Goal: Task Accomplishment & Management: Manage account settings

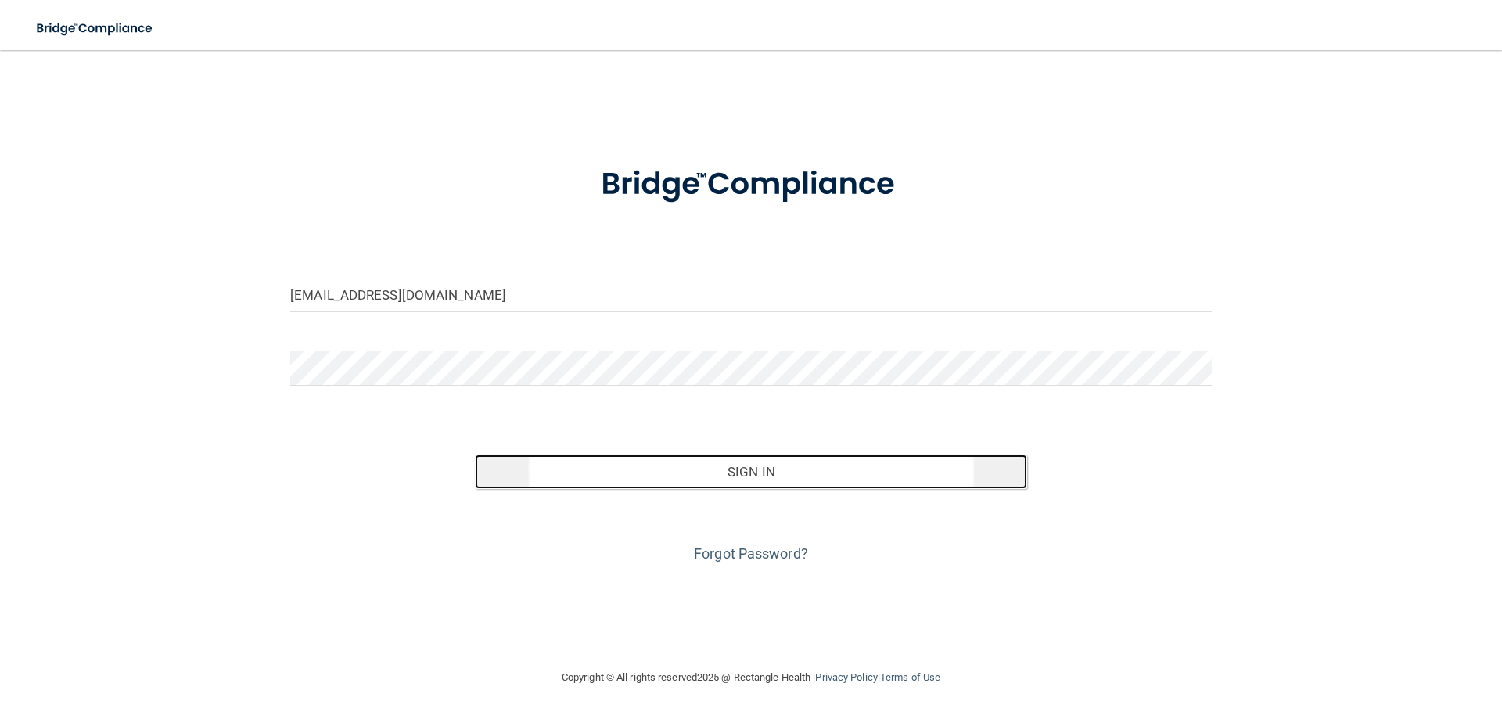
click at [774, 478] on button "Sign In" at bounding box center [751, 471] width 553 height 34
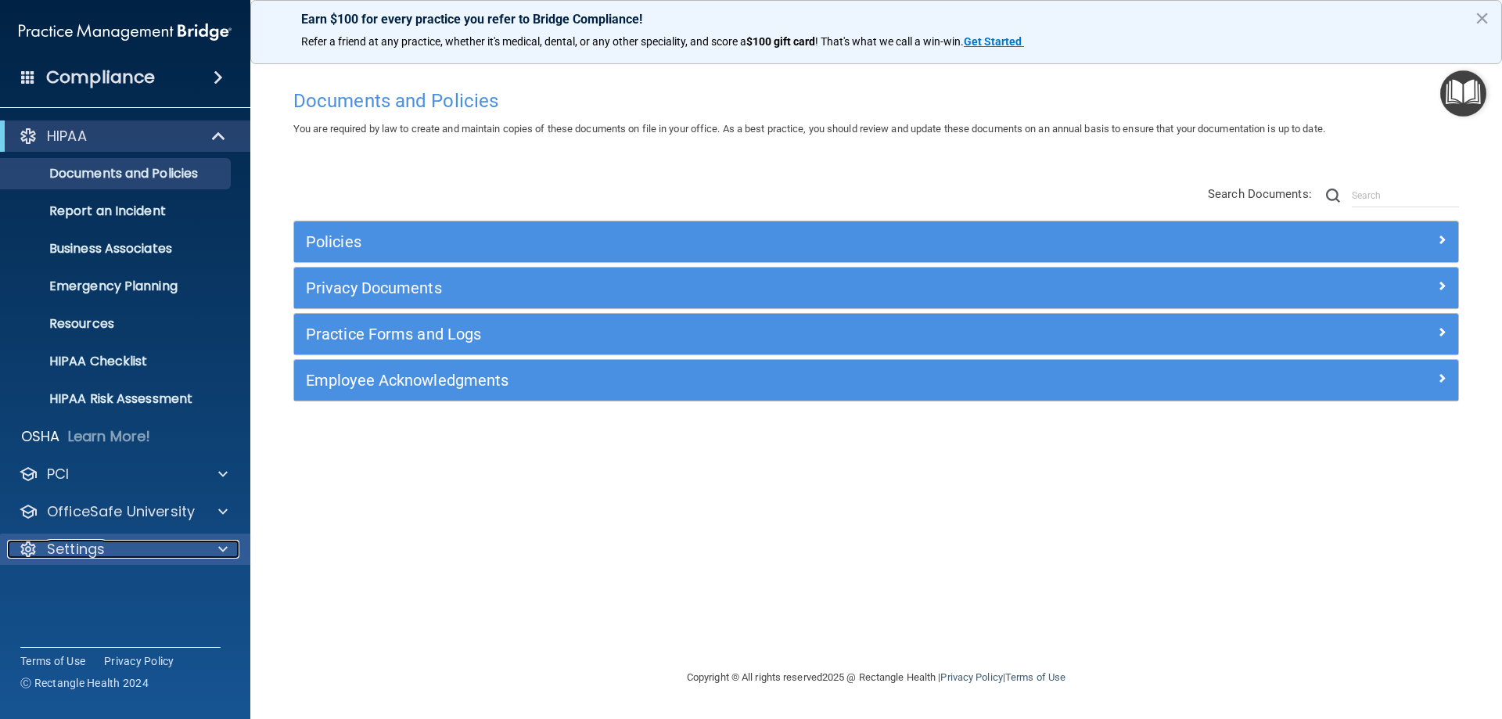
click at [174, 558] on div "Settings" at bounding box center [104, 549] width 194 height 19
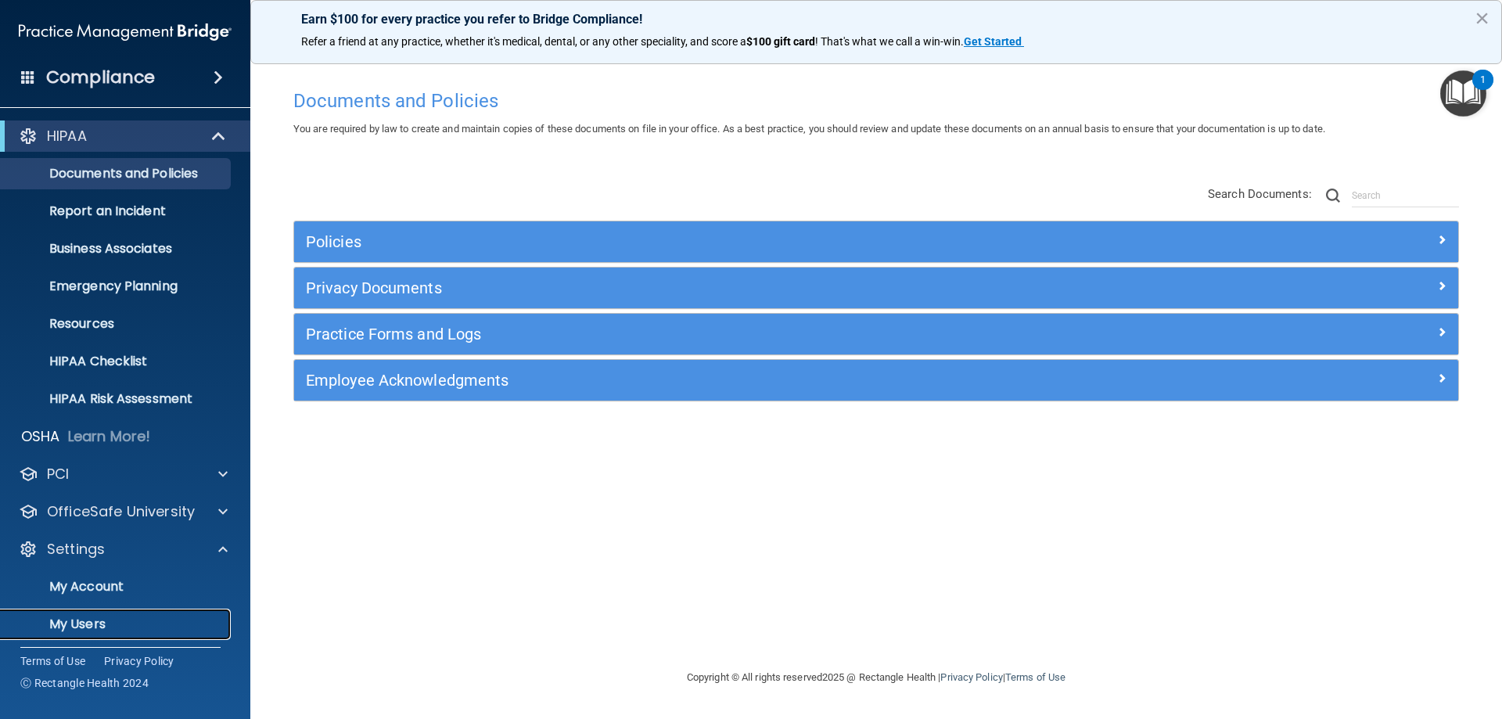
click at [74, 626] on p "My Users" at bounding box center [117, 624] width 214 height 16
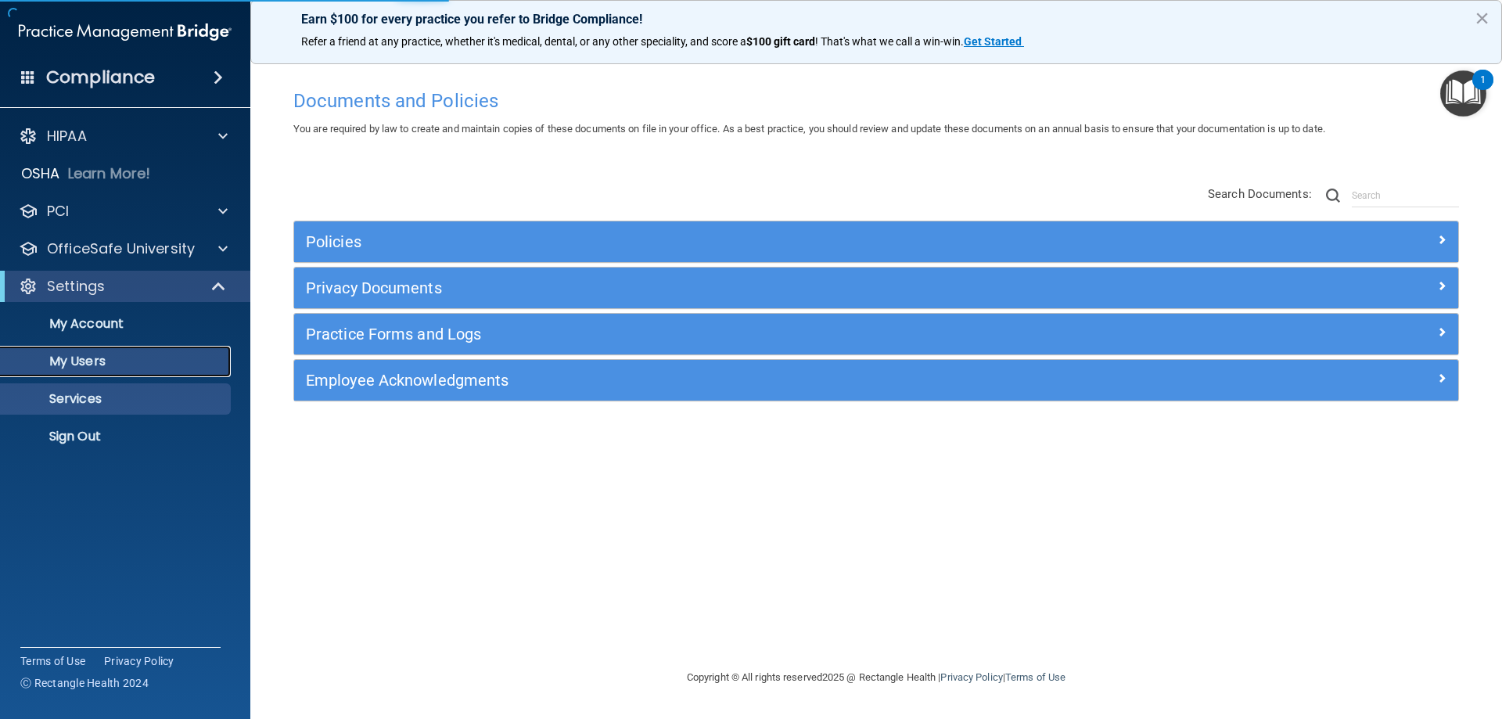
select select "20"
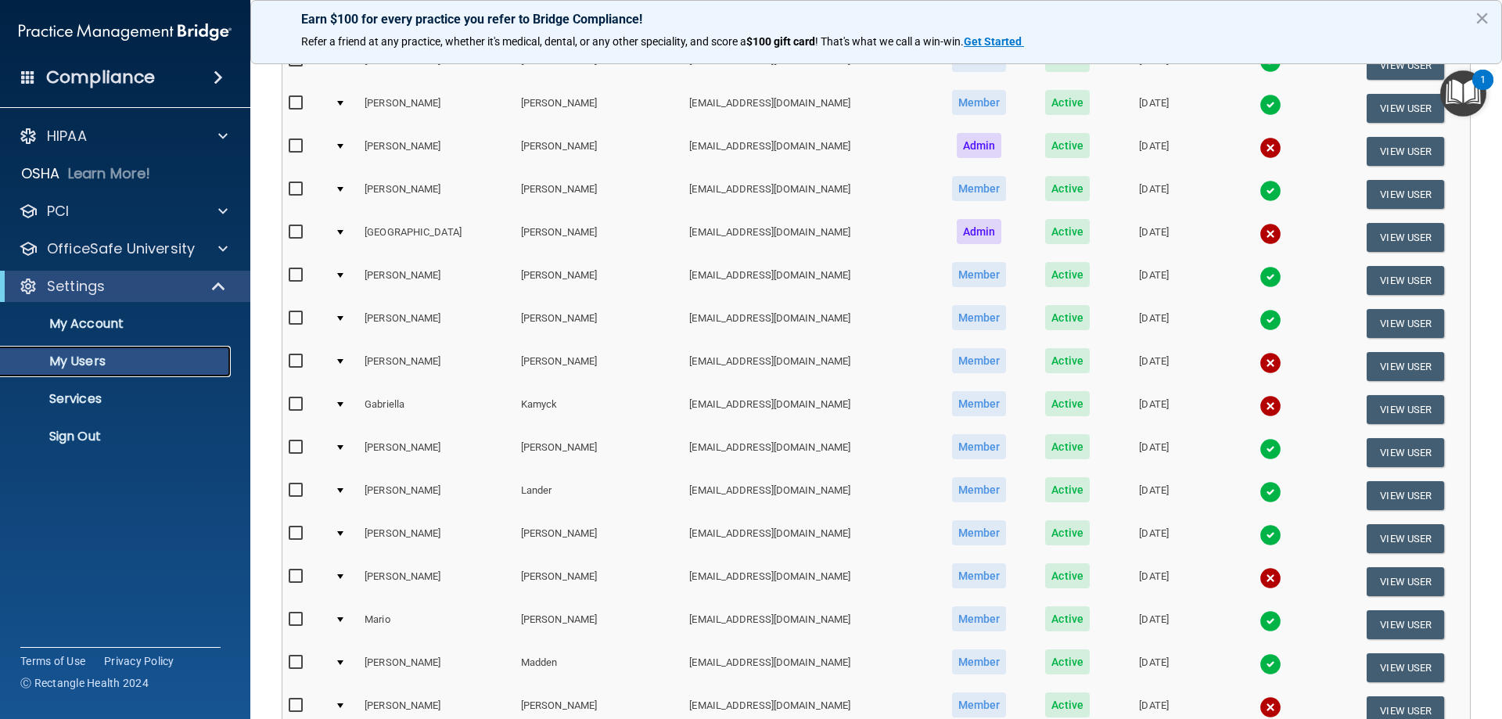
scroll to position [352, 0]
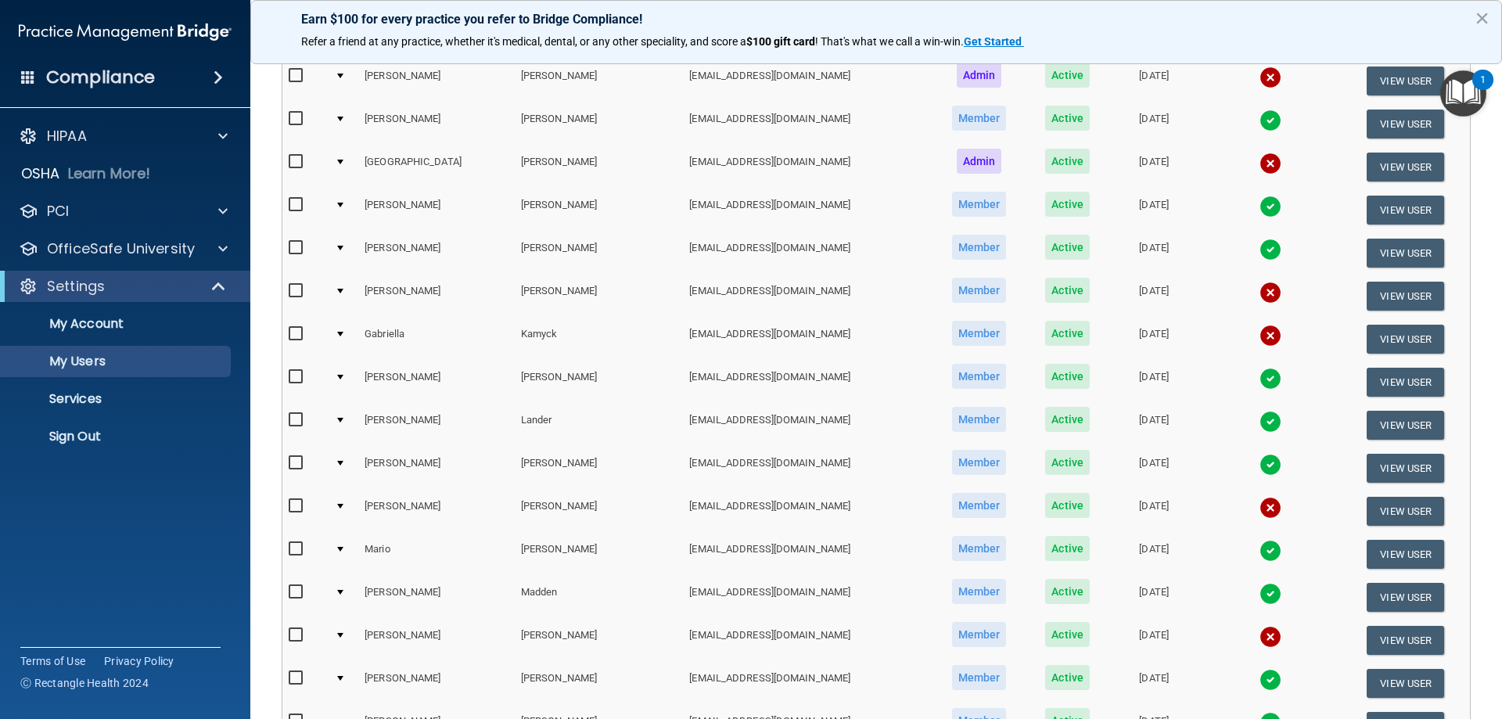
click at [1259, 506] on img at bounding box center [1270, 508] width 22 height 22
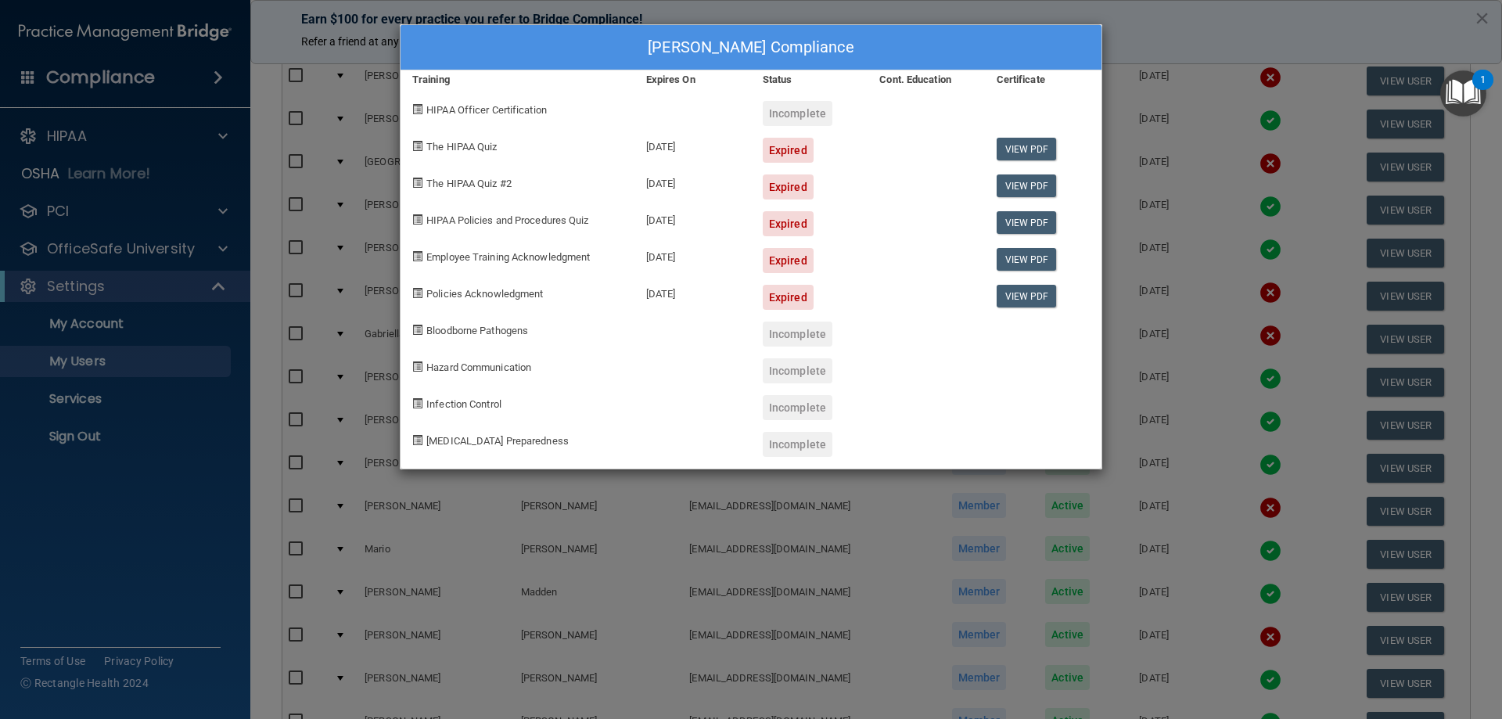
click at [1154, 18] on div "Craig Loomis's Compliance Training Expires On Status Cont. Education Certificat…" at bounding box center [751, 359] width 1502 height 719
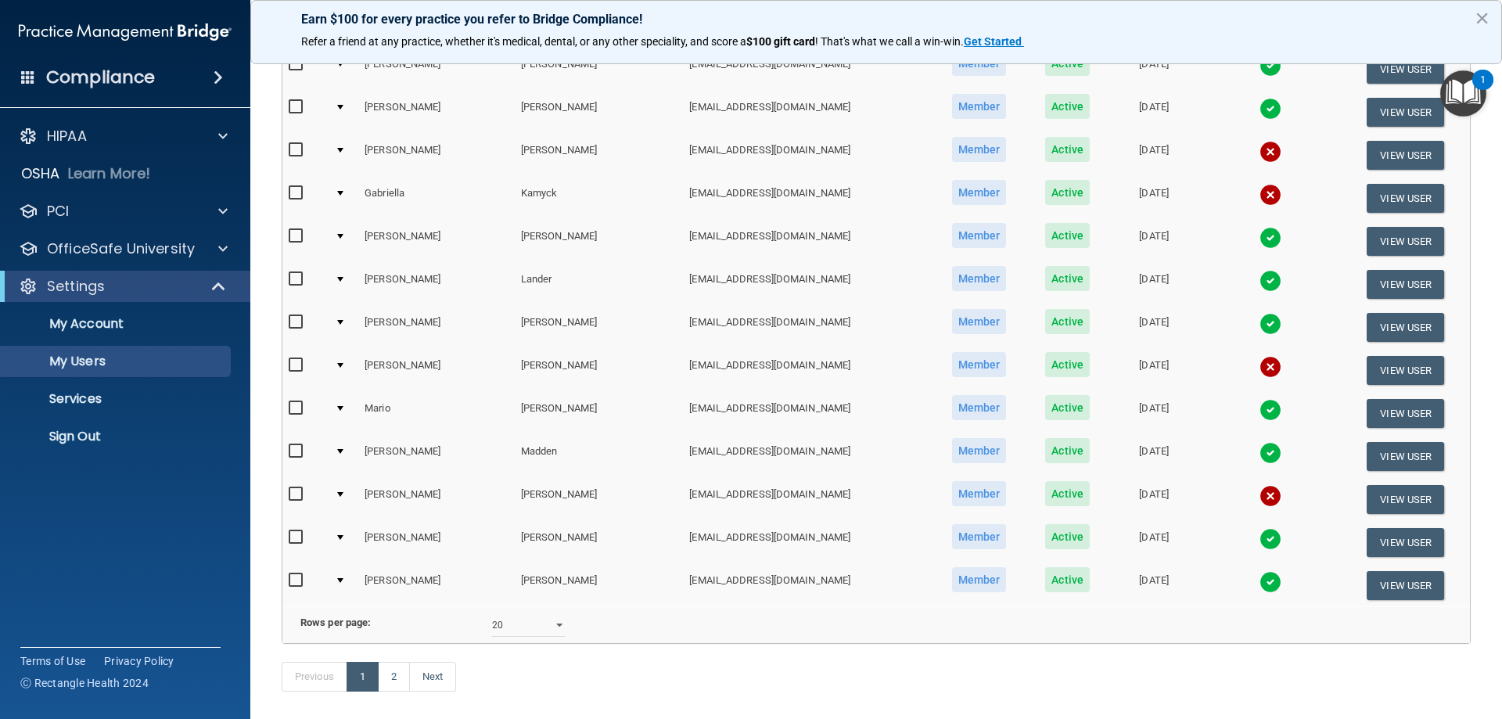
scroll to position [563, 0]
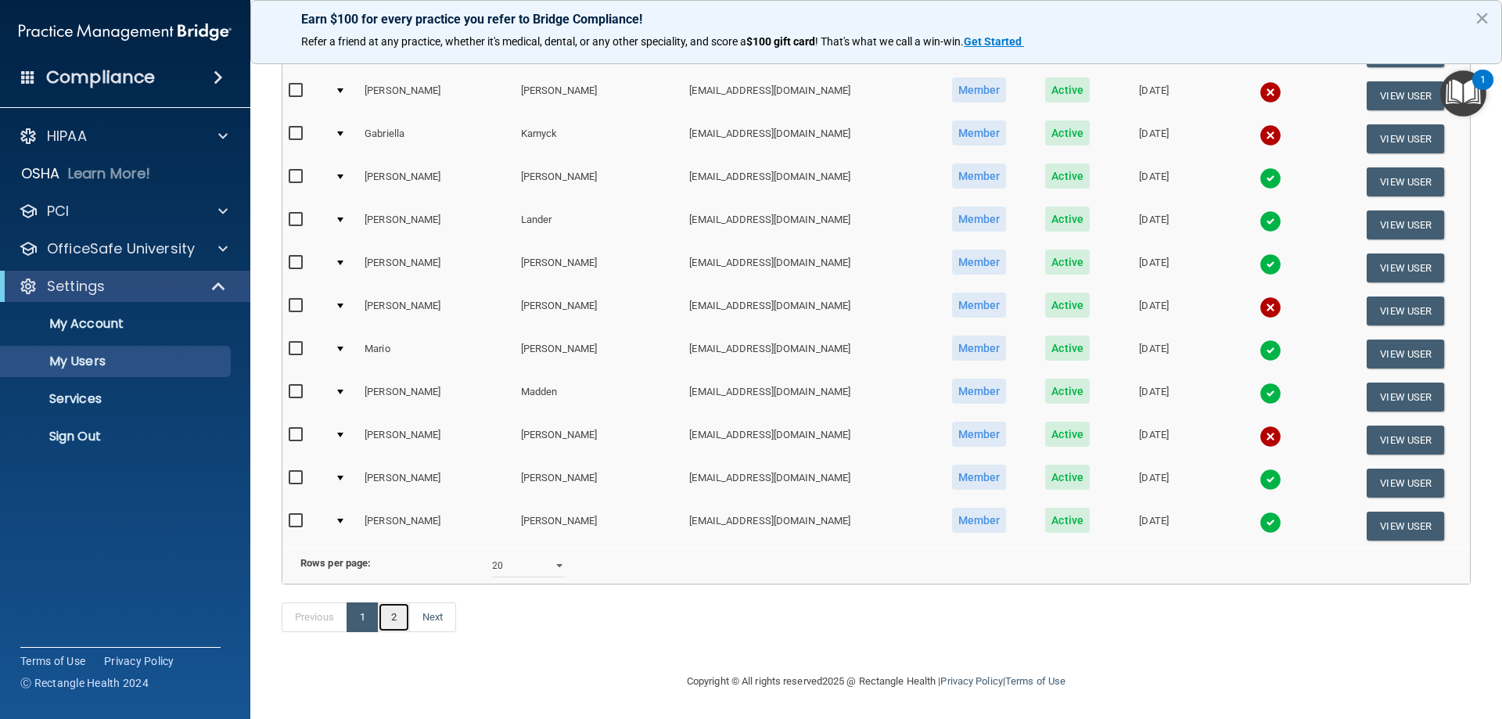
click at [388, 626] on link "2" at bounding box center [394, 617] width 32 height 30
select select "20"
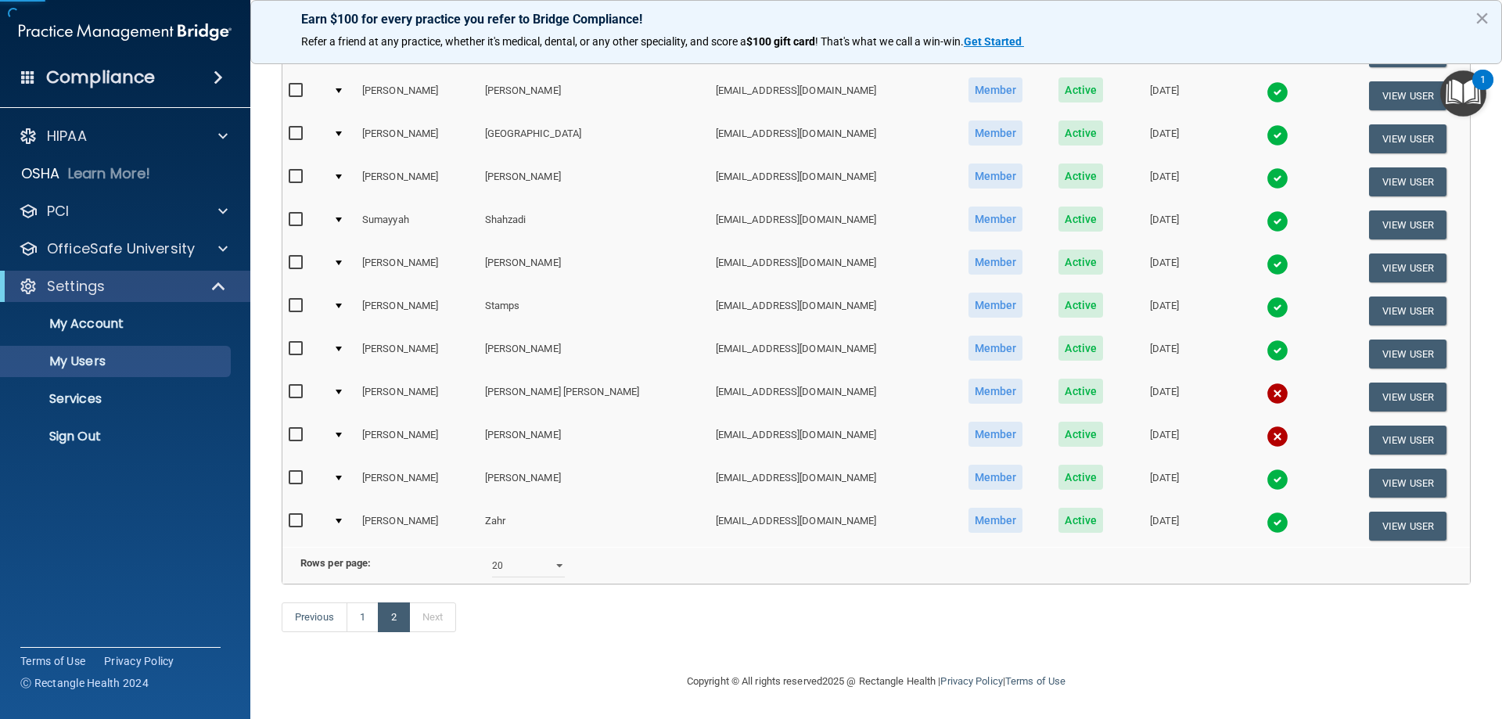
scroll to position [124, 0]
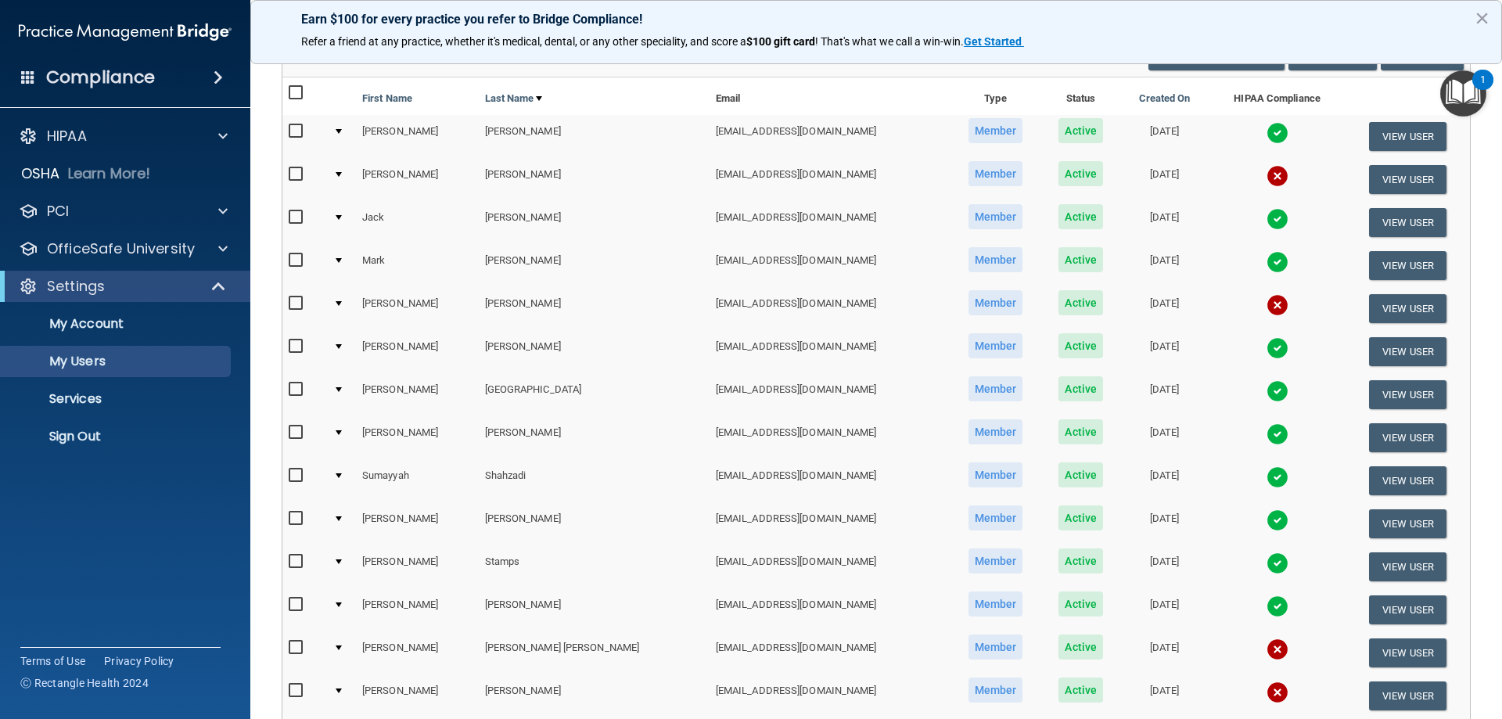
click at [339, 172] on td at bounding box center [341, 179] width 29 height 43
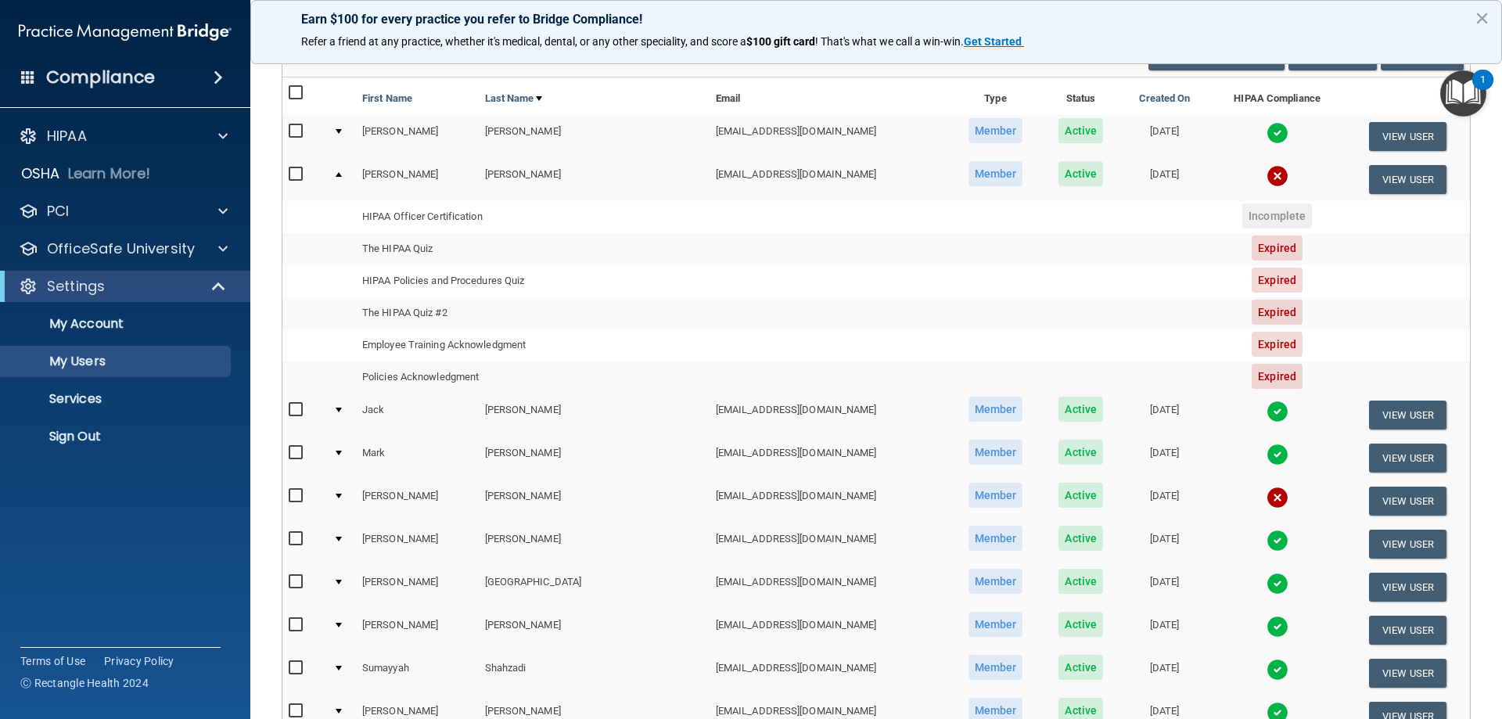
click at [342, 173] on div at bounding box center [339, 174] width 6 height 5
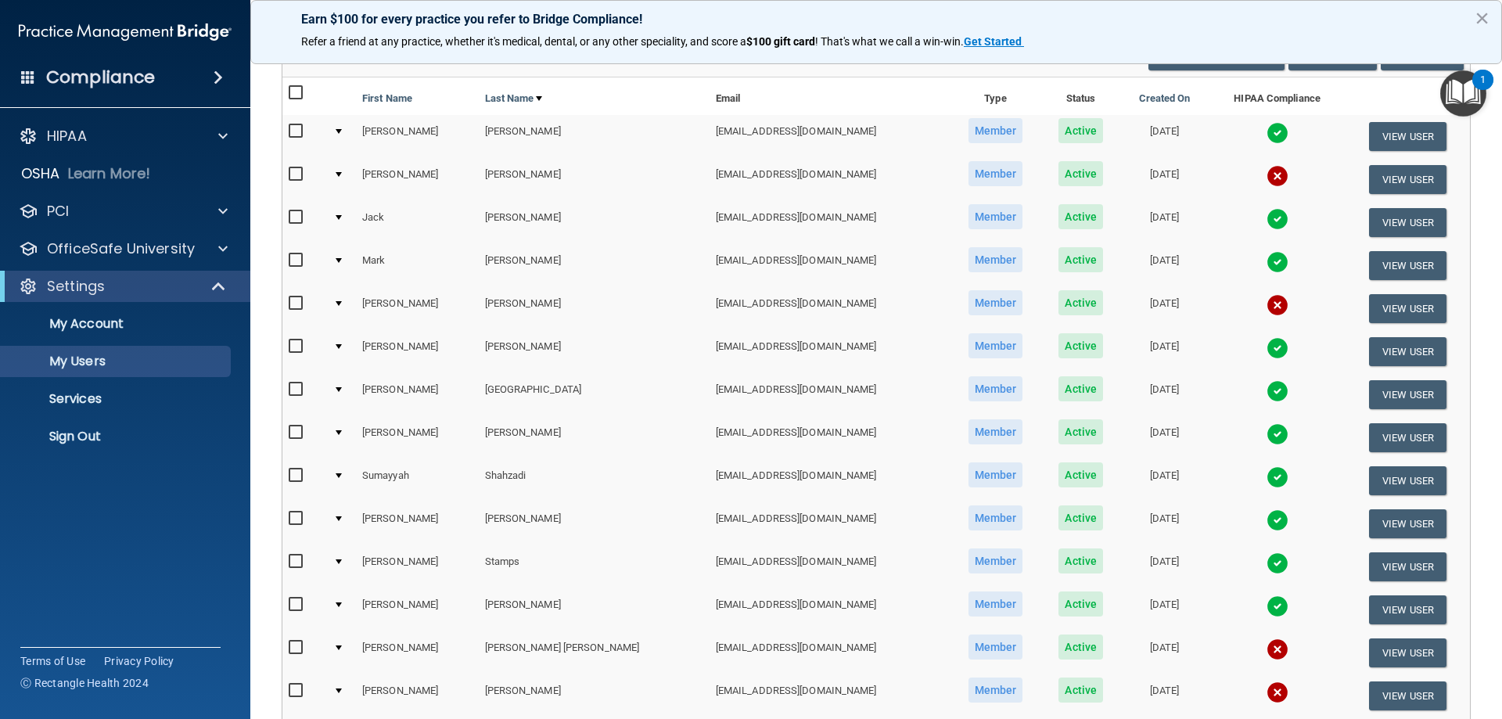
click at [295, 169] on input "checkbox" at bounding box center [298, 174] width 18 height 13
checkbox input "true"
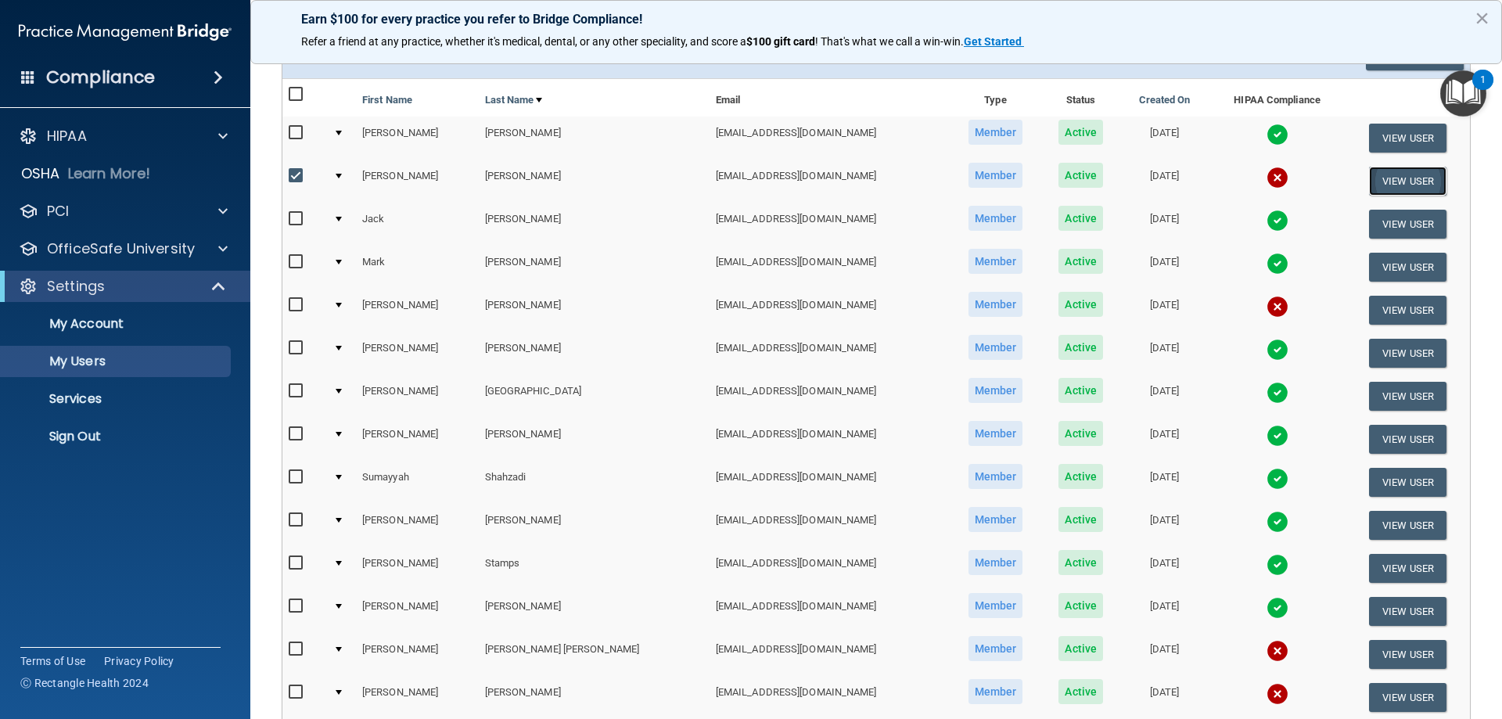
click at [1395, 176] on button "View User" at bounding box center [1407, 181] width 77 height 29
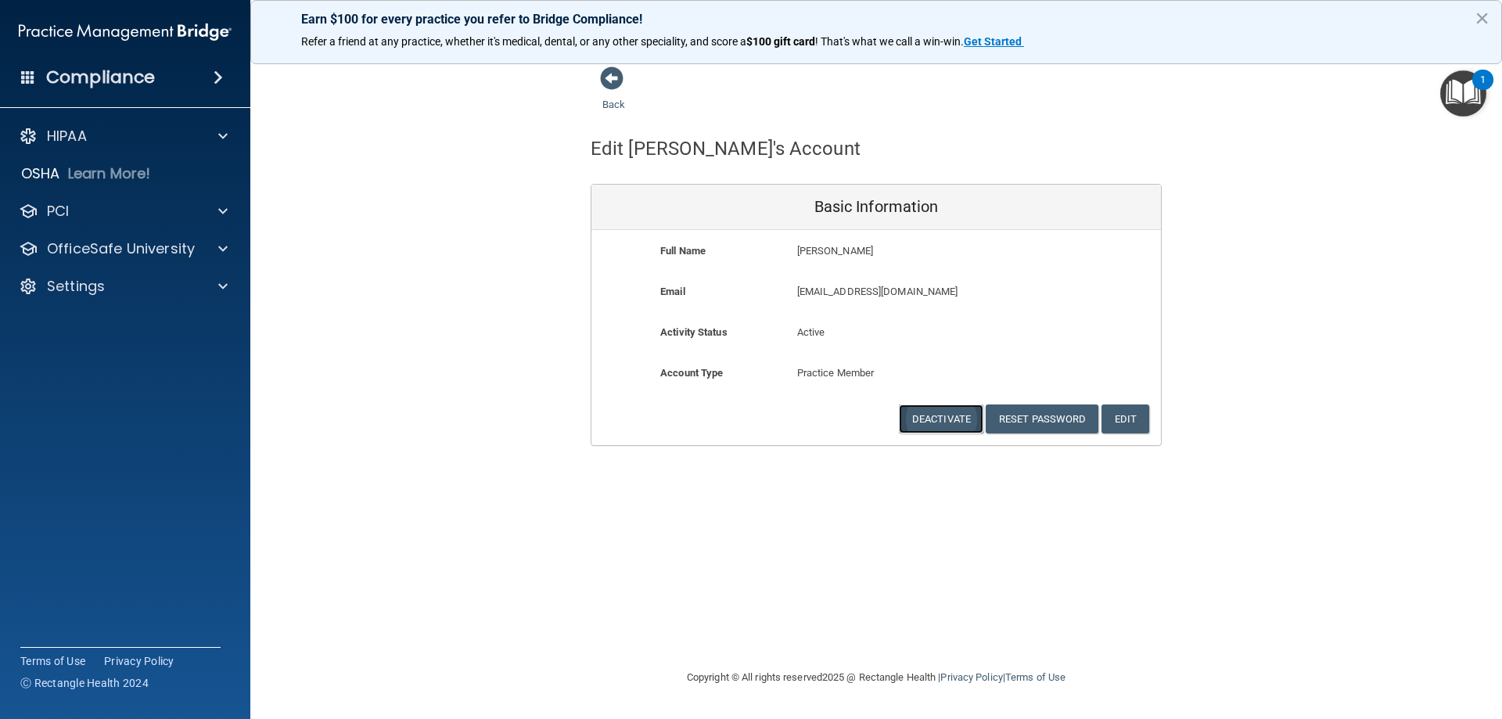
click at [942, 416] on button "Deactivate" at bounding box center [941, 418] width 84 height 29
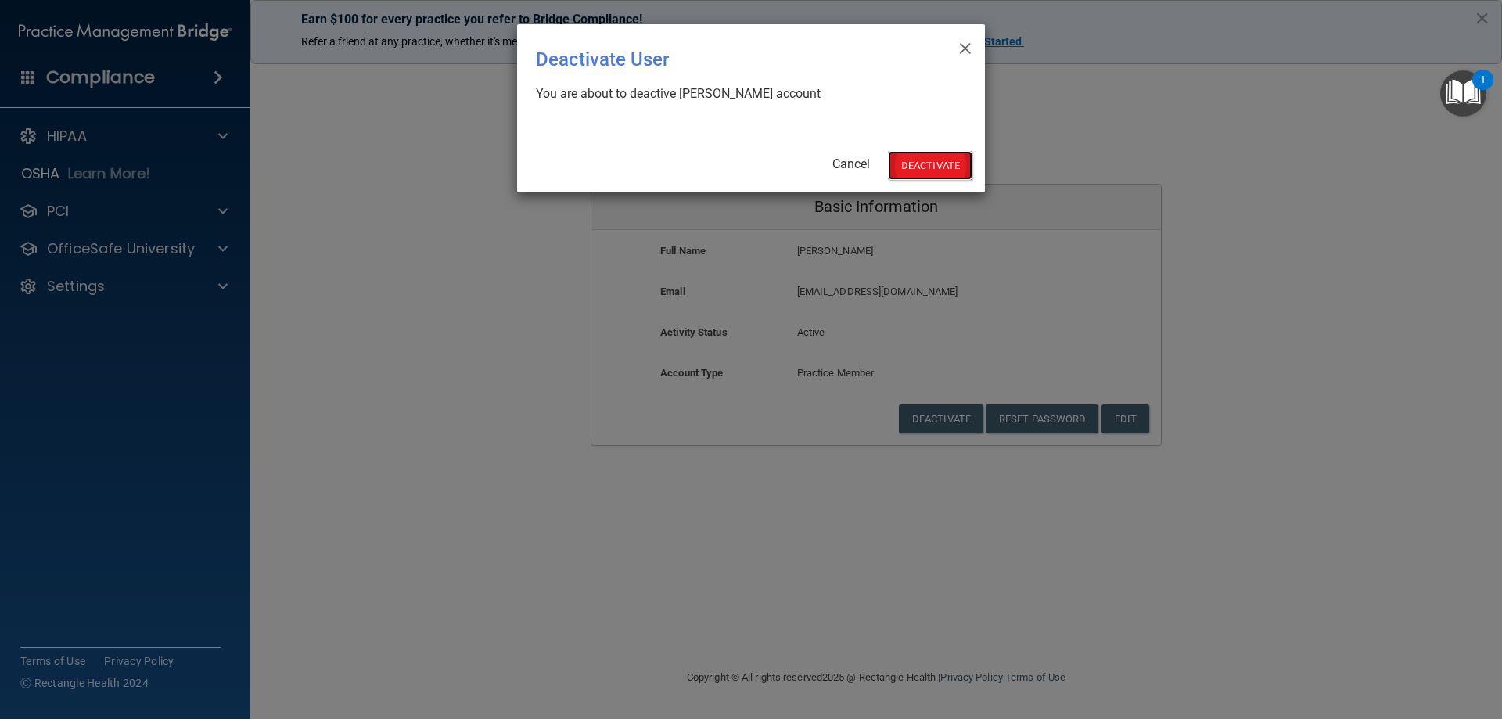
click at [961, 161] on button "Deactivate" at bounding box center [930, 165] width 84 height 29
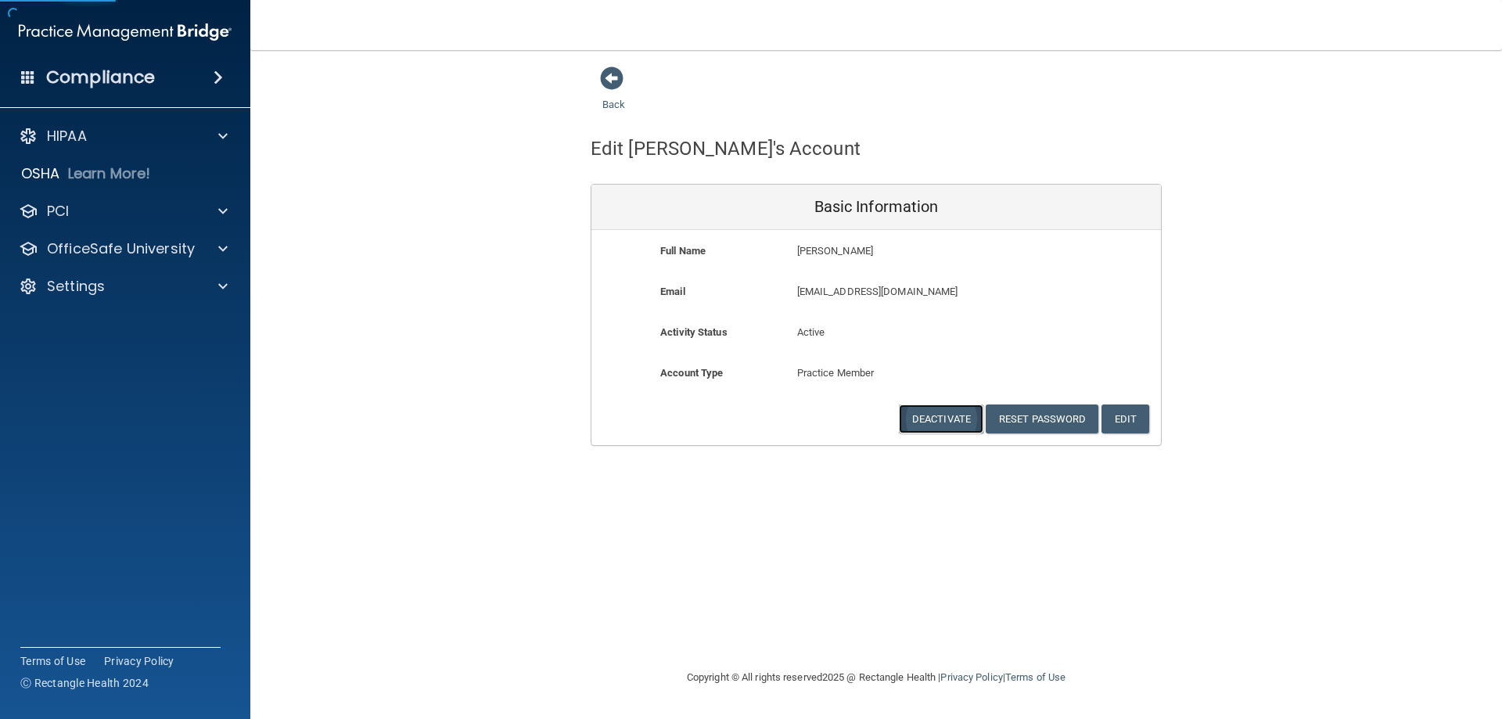
click at [956, 413] on button "Deactivate" at bounding box center [941, 418] width 84 height 29
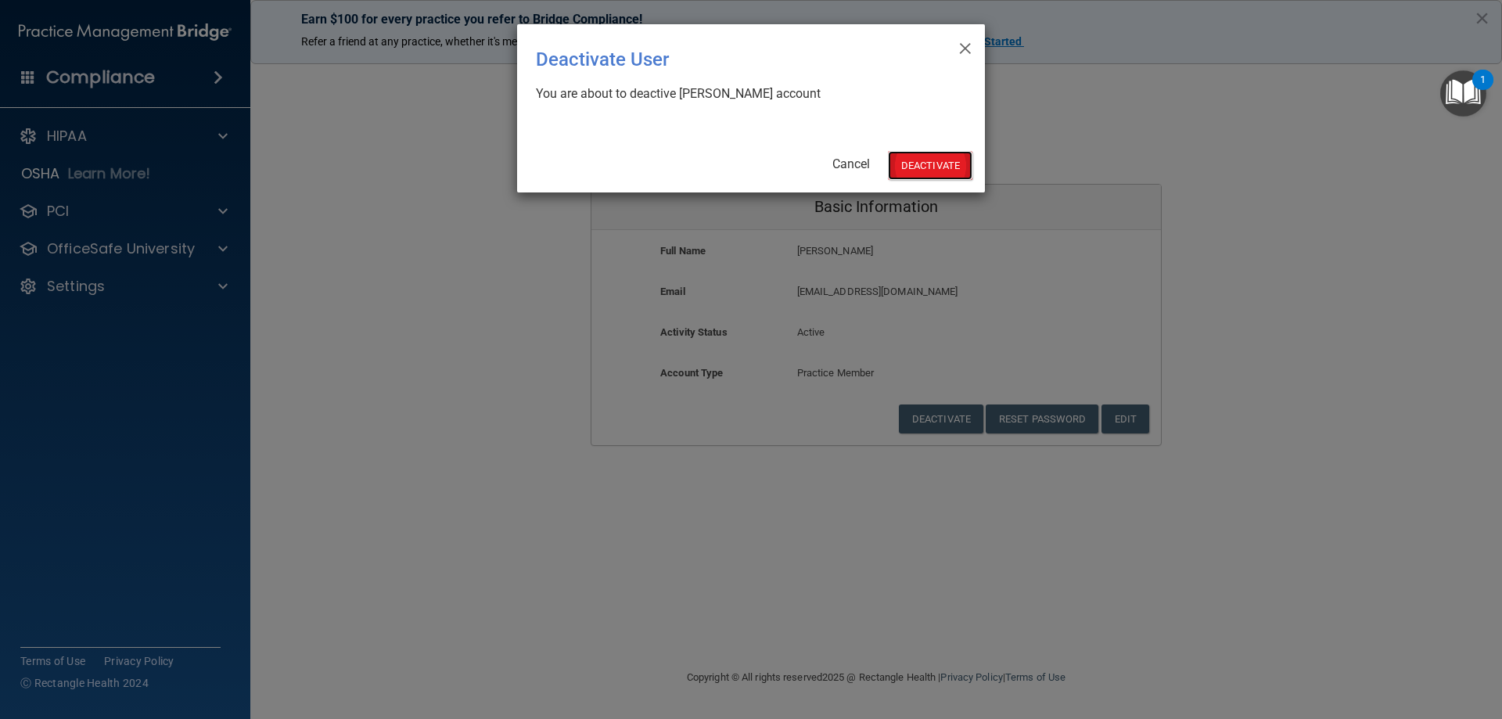
click at [928, 167] on button "Deactivate" at bounding box center [930, 165] width 84 height 29
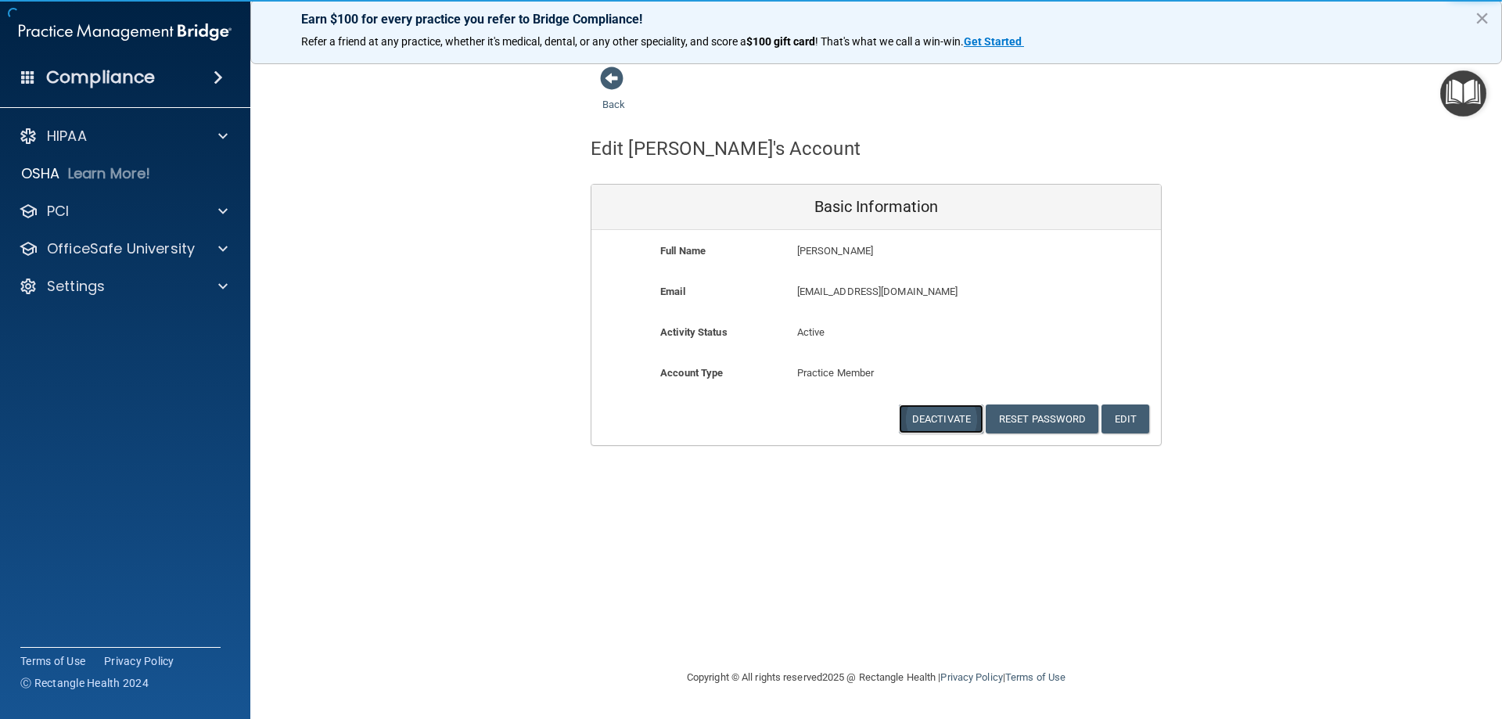
click at [943, 411] on button "Deactivate" at bounding box center [941, 418] width 84 height 29
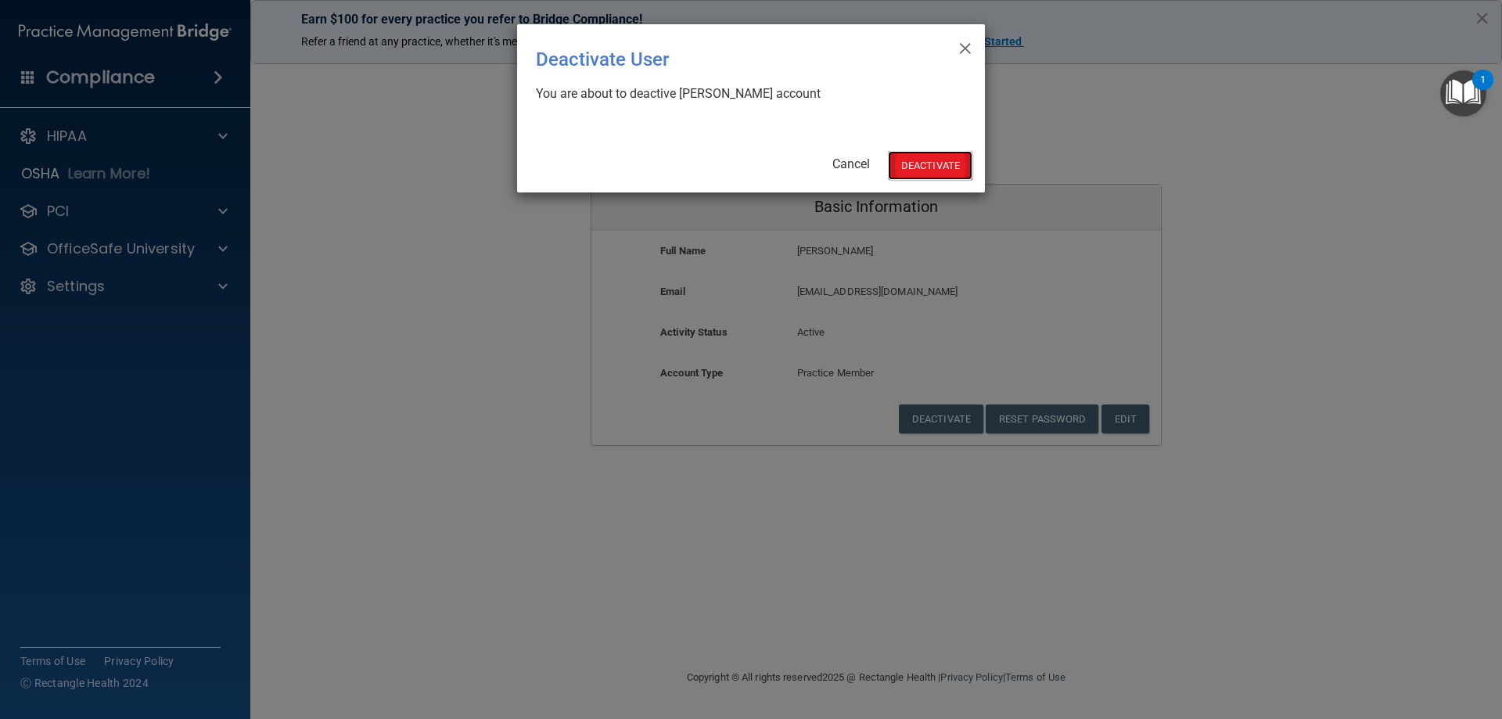
click at [926, 172] on button "Deactivate" at bounding box center [930, 165] width 84 height 29
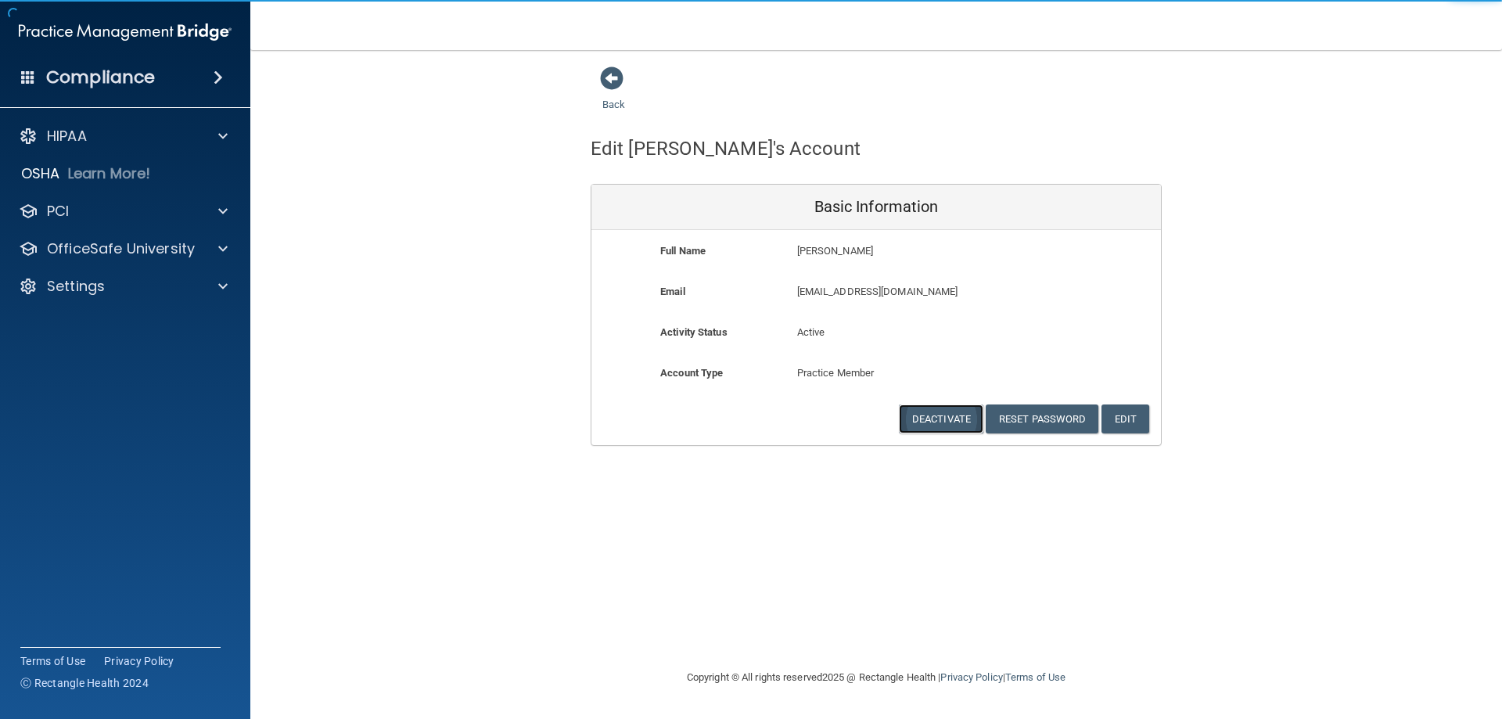
click at [934, 408] on button "Deactivate" at bounding box center [941, 418] width 84 height 29
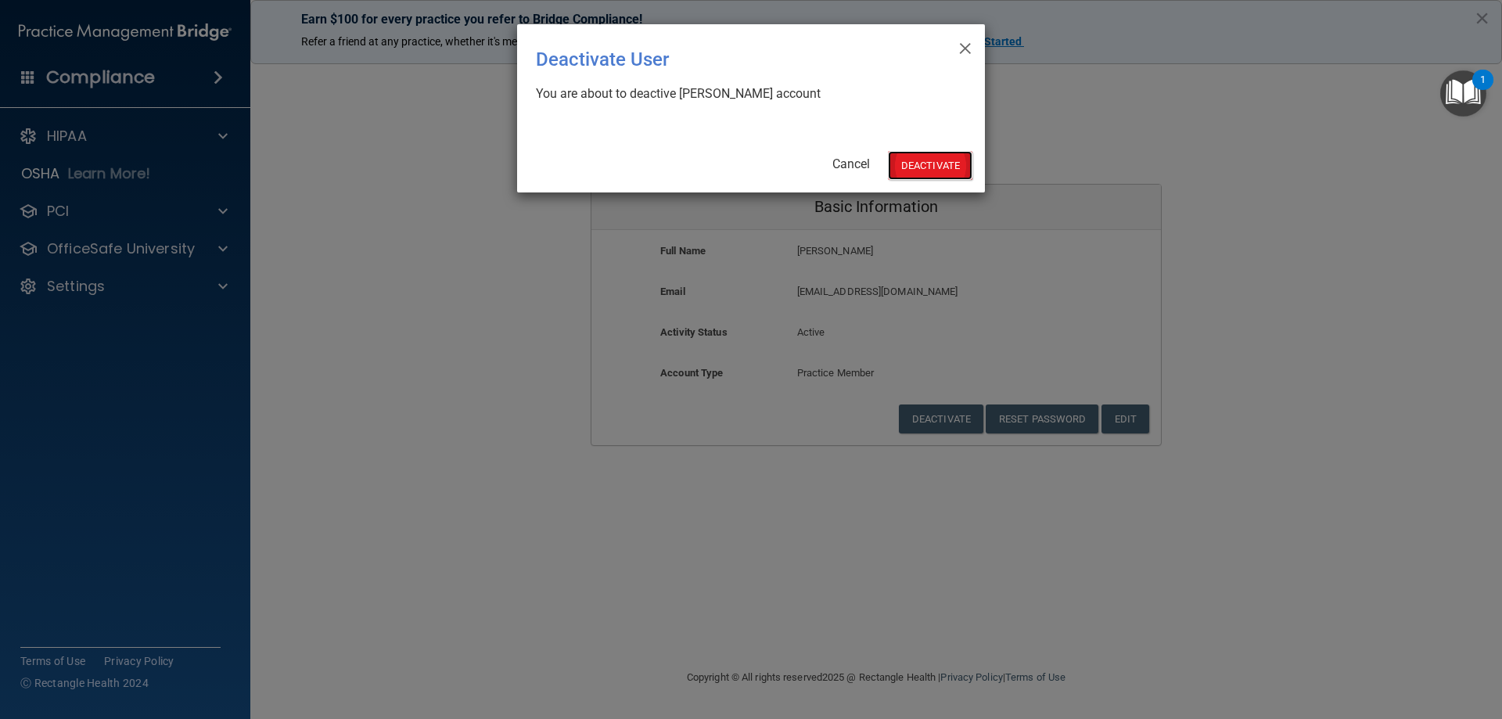
click at [934, 164] on button "Deactivate" at bounding box center [930, 165] width 84 height 29
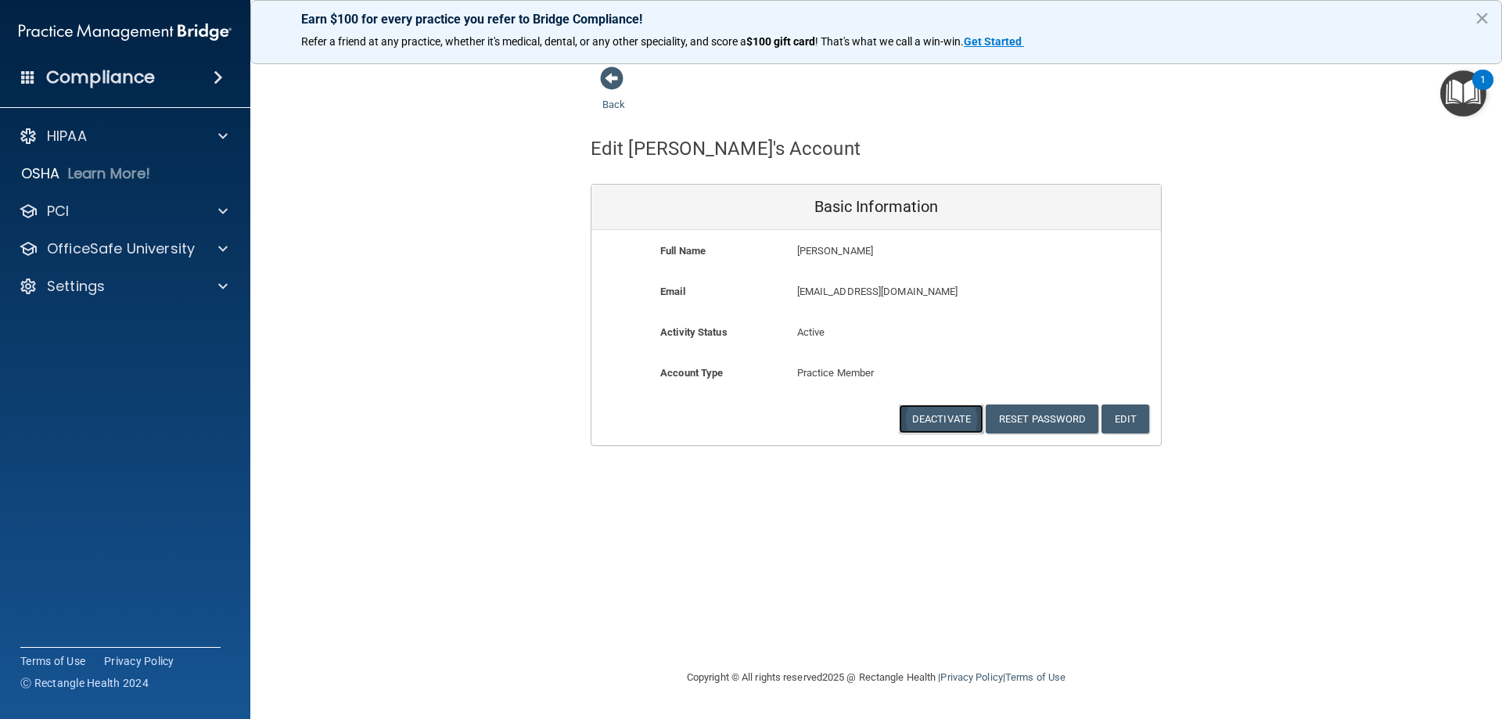
click at [915, 426] on button "Deactivate" at bounding box center [941, 418] width 84 height 29
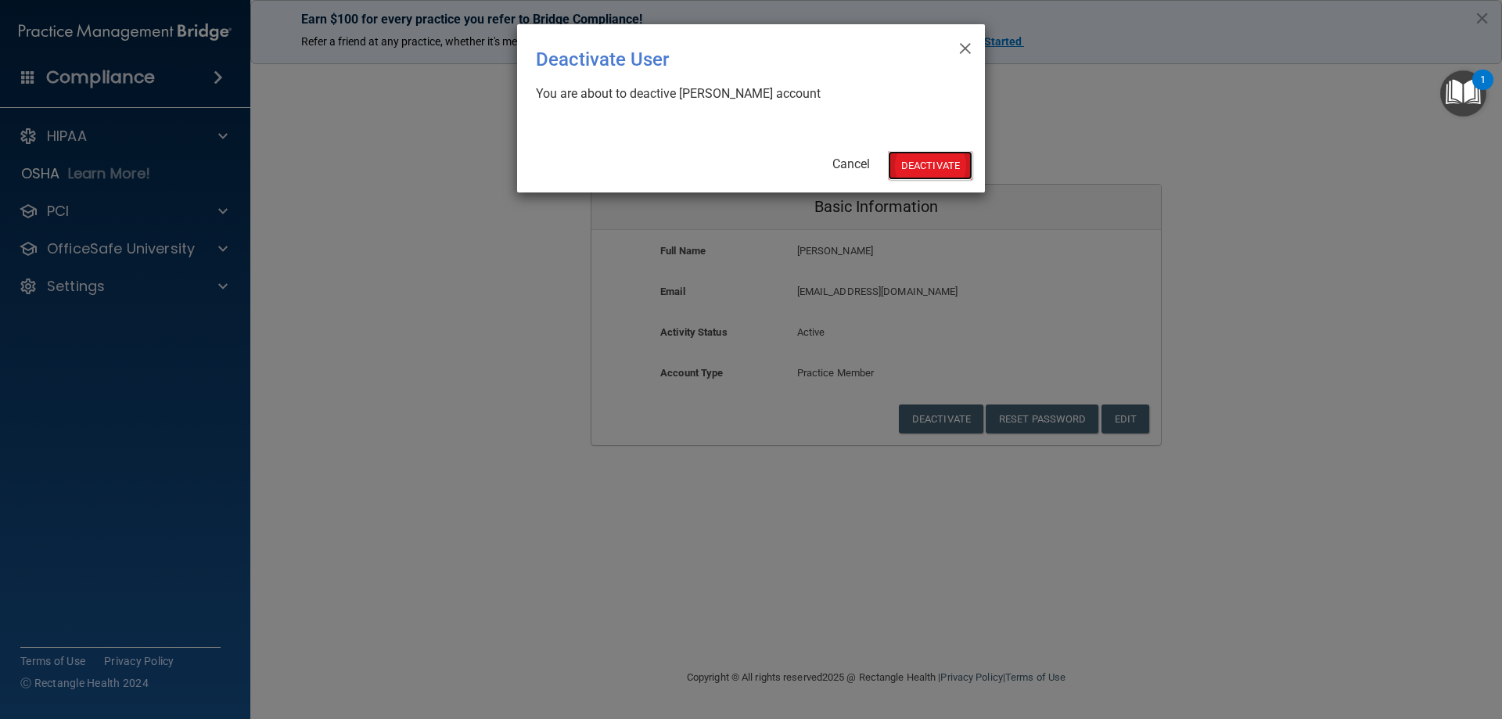
click at [925, 160] on button "Deactivate" at bounding box center [930, 165] width 84 height 29
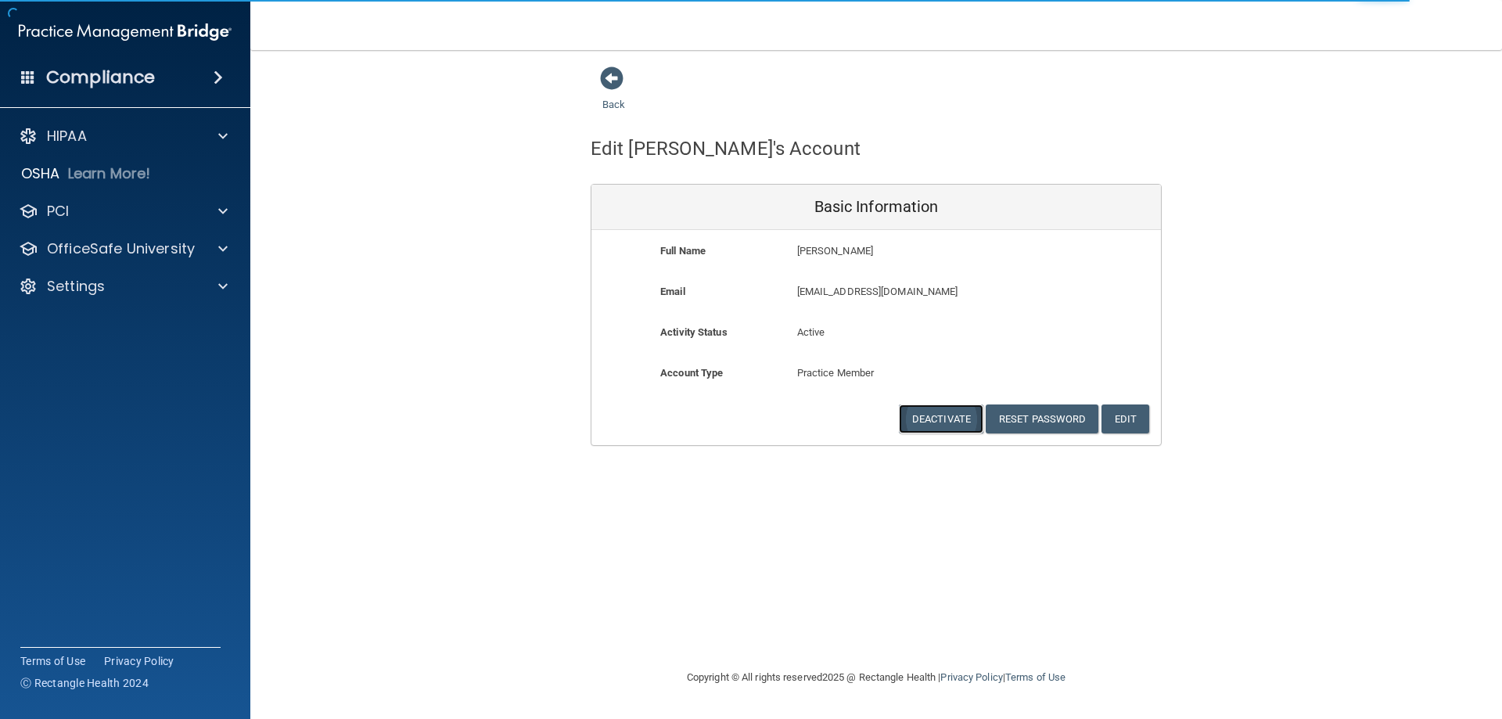
click at [943, 419] on button "Deactivate" at bounding box center [941, 418] width 84 height 29
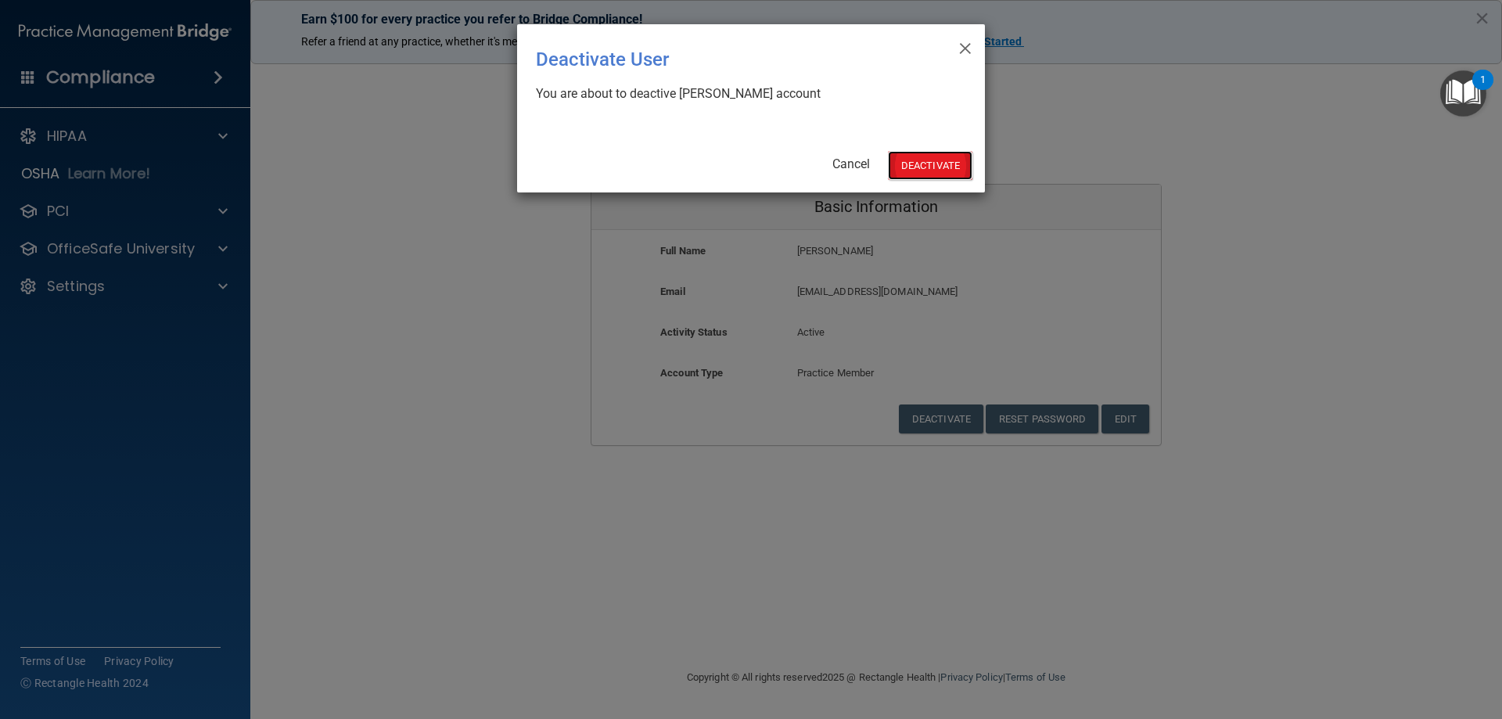
click at [933, 155] on button "Deactivate" at bounding box center [930, 165] width 84 height 29
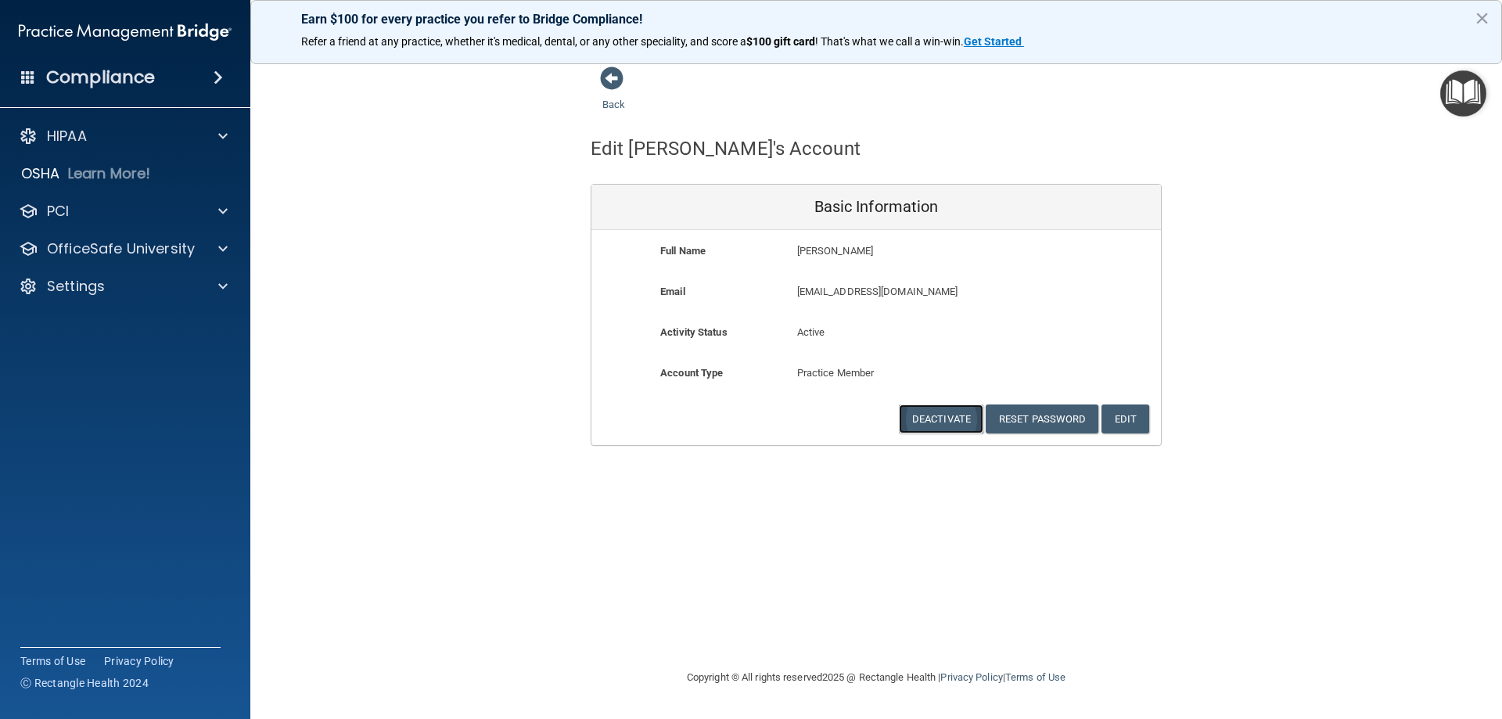
click at [953, 411] on button "Deactivate" at bounding box center [941, 418] width 84 height 29
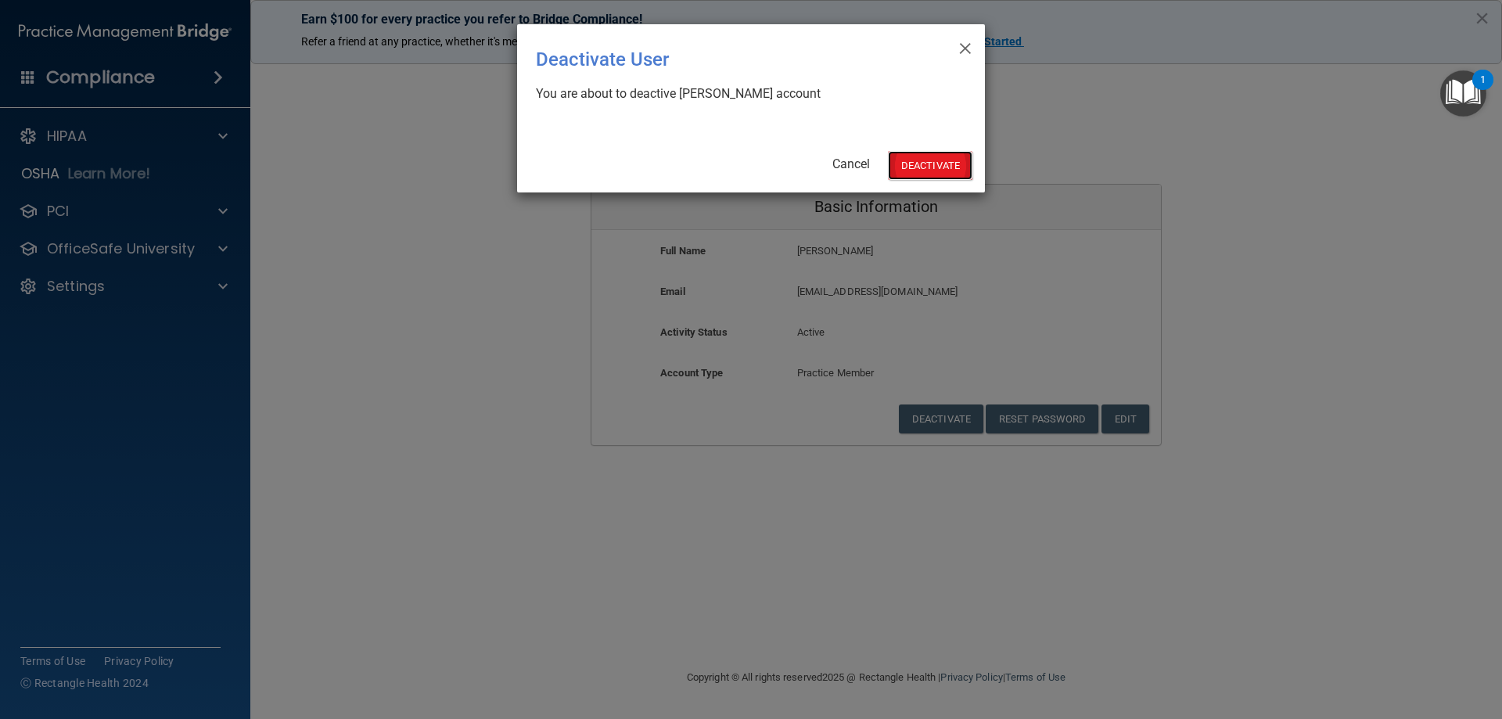
click at [931, 162] on button "Deactivate" at bounding box center [930, 165] width 84 height 29
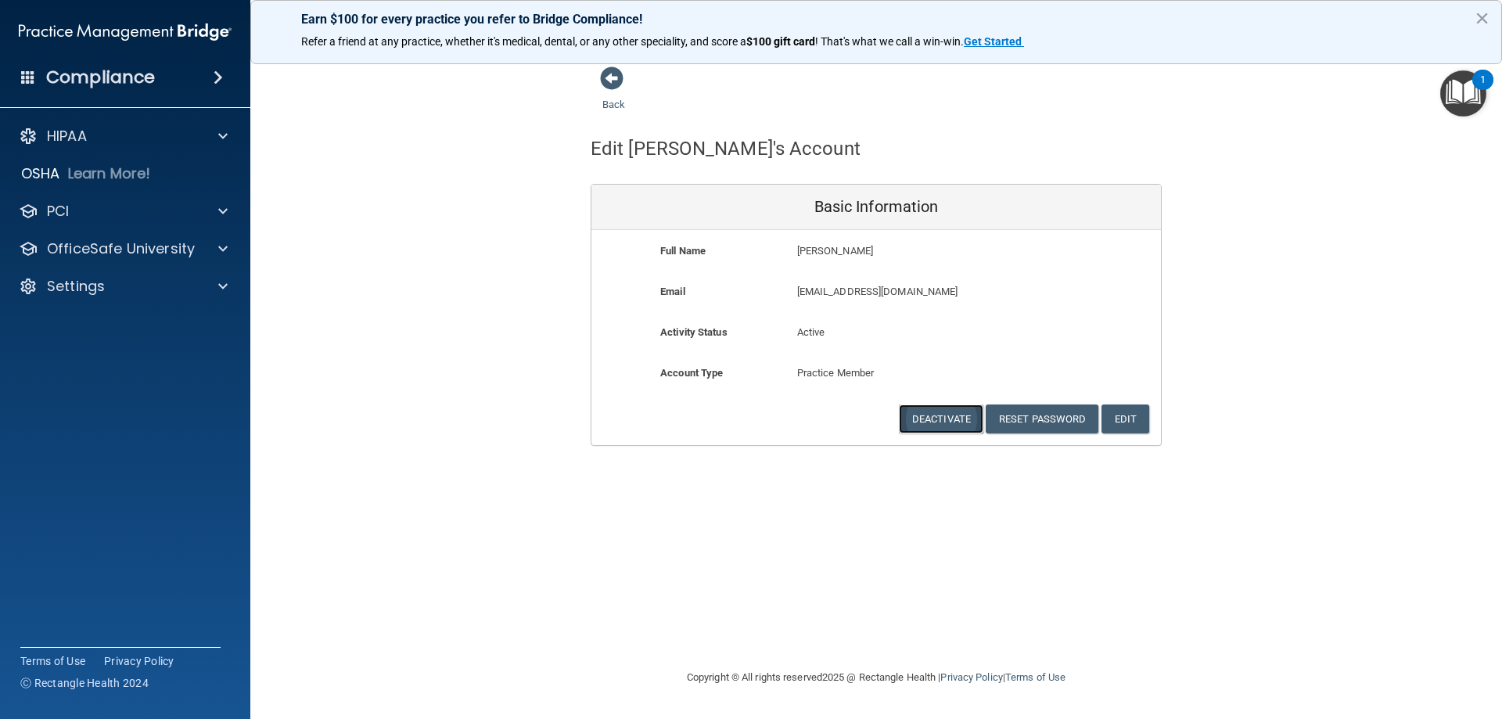
click at [944, 416] on button "Deactivate" at bounding box center [941, 418] width 84 height 29
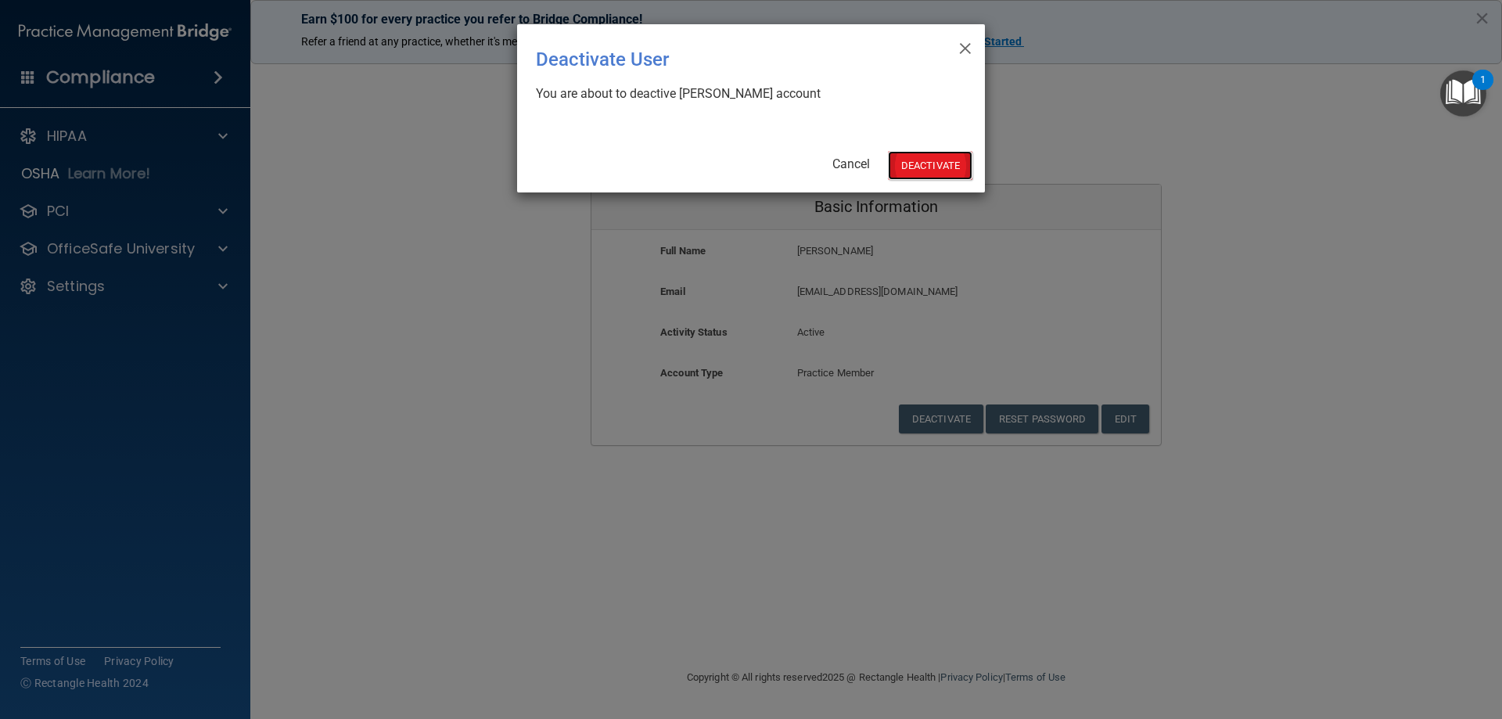
click at [953, 164] on button "Deactivate" at bounding box center [930, 165] width 84 height 29
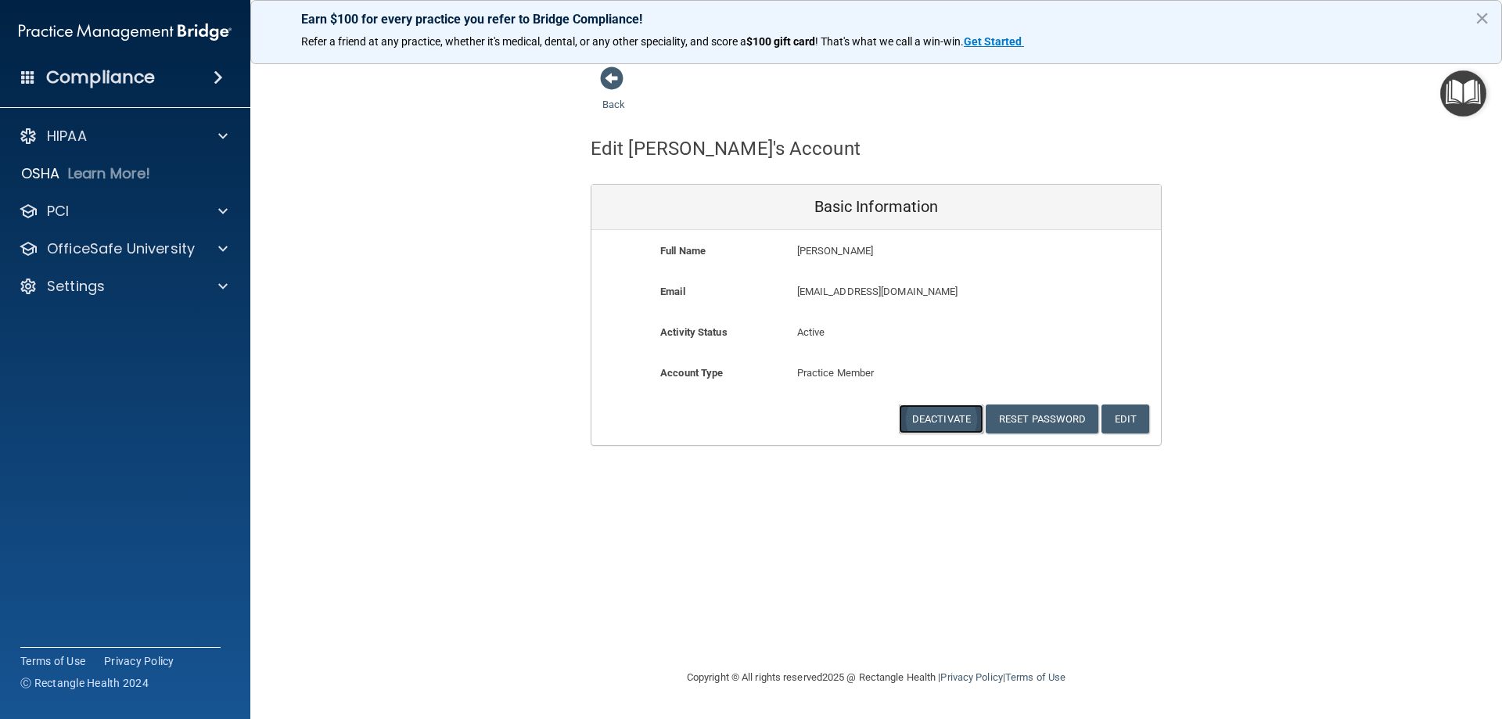
click at [942, 421] on button "Deactivate" at bounding box center [941, 418] width 84 height 29
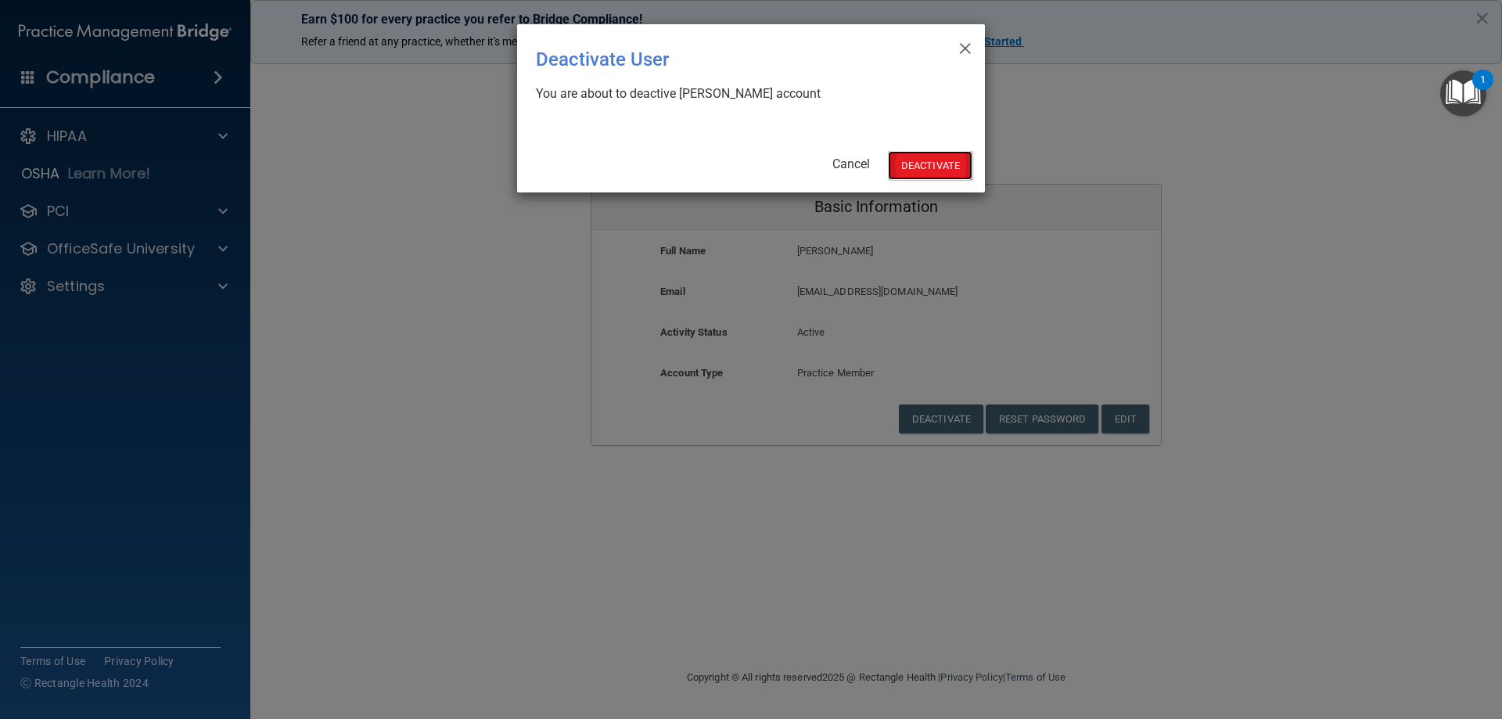
click at [938, 167] on button "Deactivate" at bounding box center [930, 165] width 84 height 29
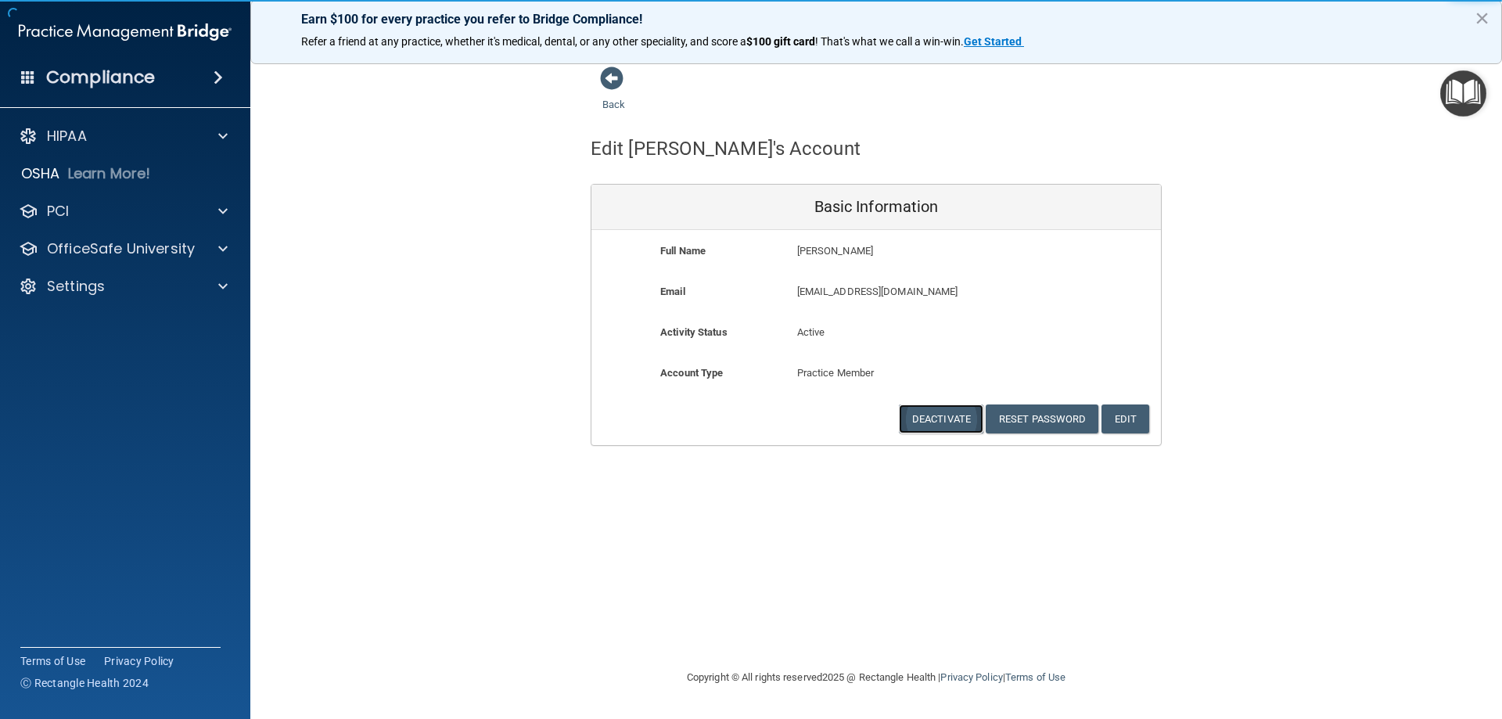
click at [946, 415] on button "Deactivate" at bounding box center [941, 418] width 84 height 29
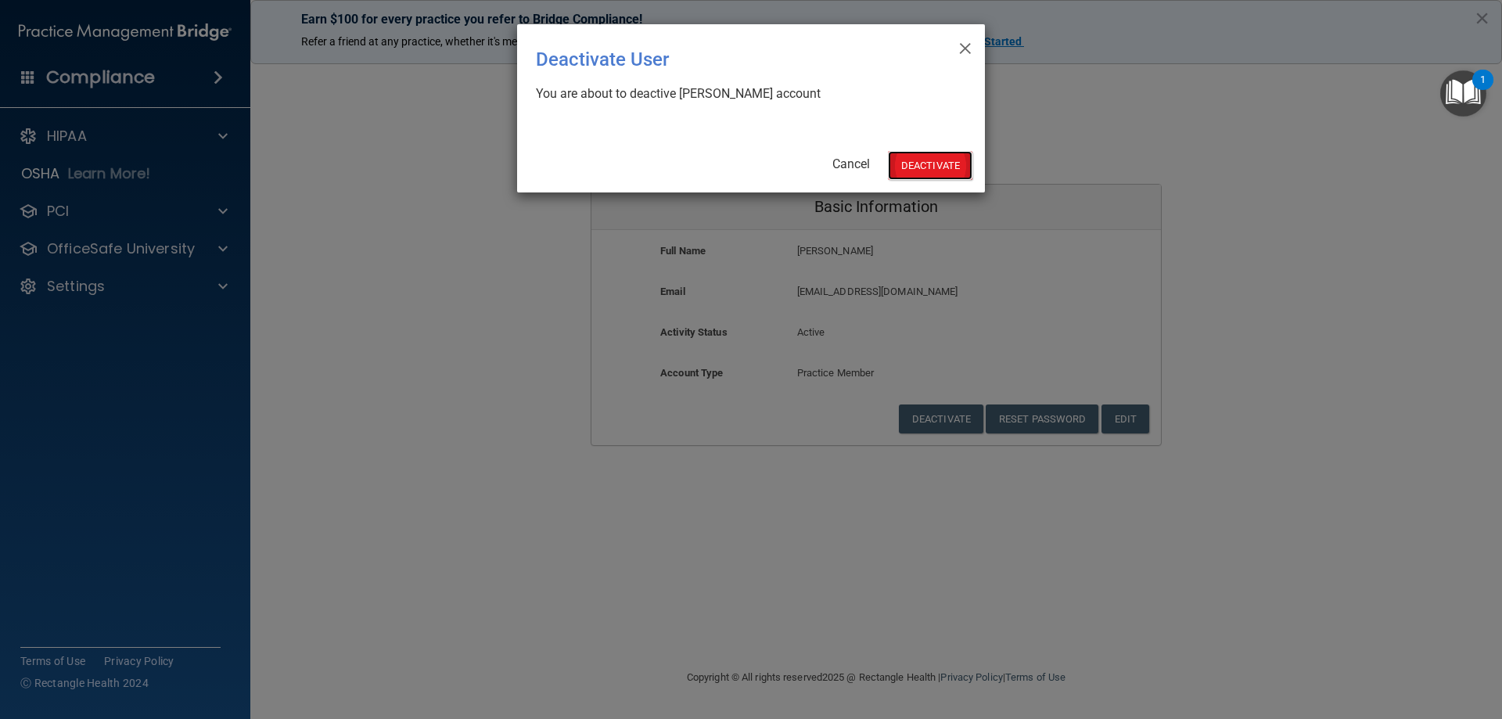
click at [949, 175] on button "Deactivate" at bounding box center [930, 165] width 84 height 29
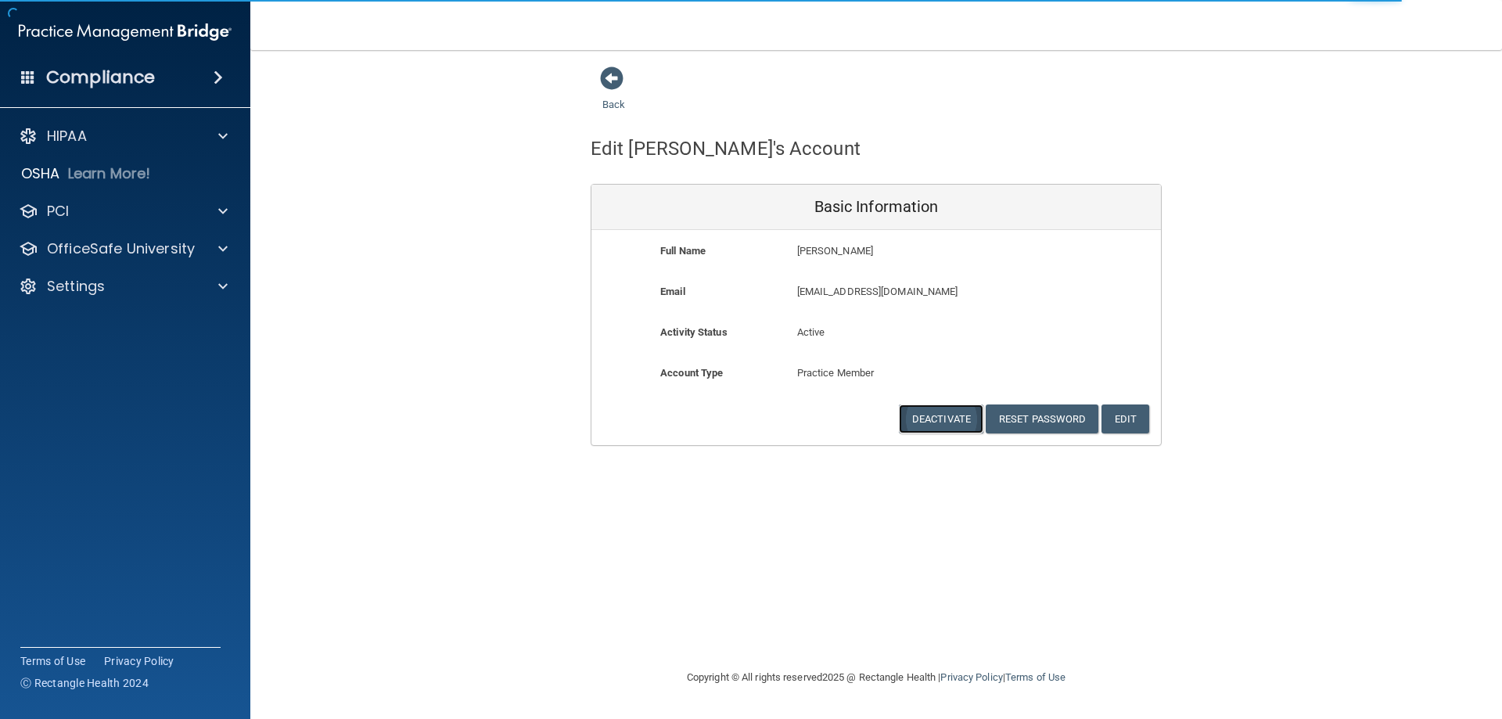
click at [936, 421] on button "Deactivate" at bounding box center [941, 418] width 84 height 29
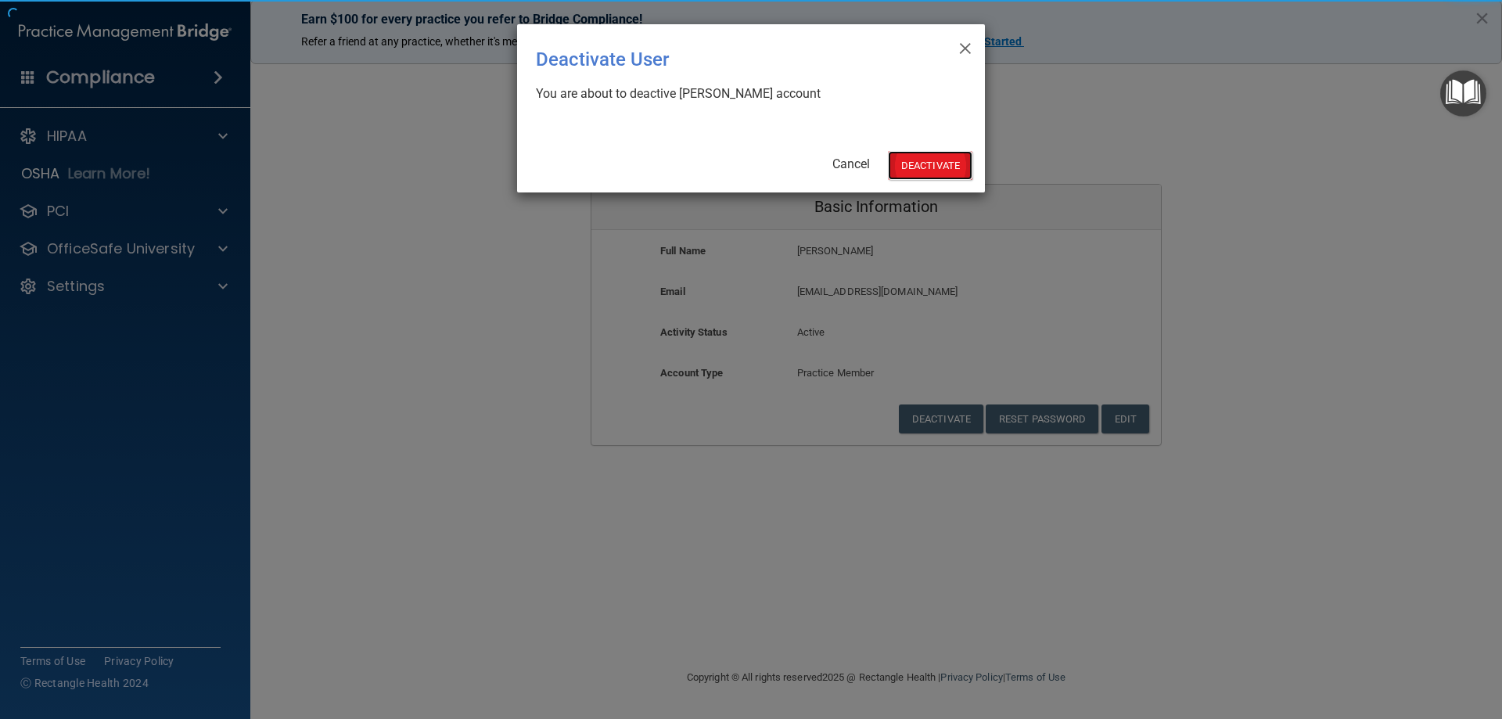
click at [924, 163] on button "Deactivate" at bounding box center [930, 165] width 84 height 29
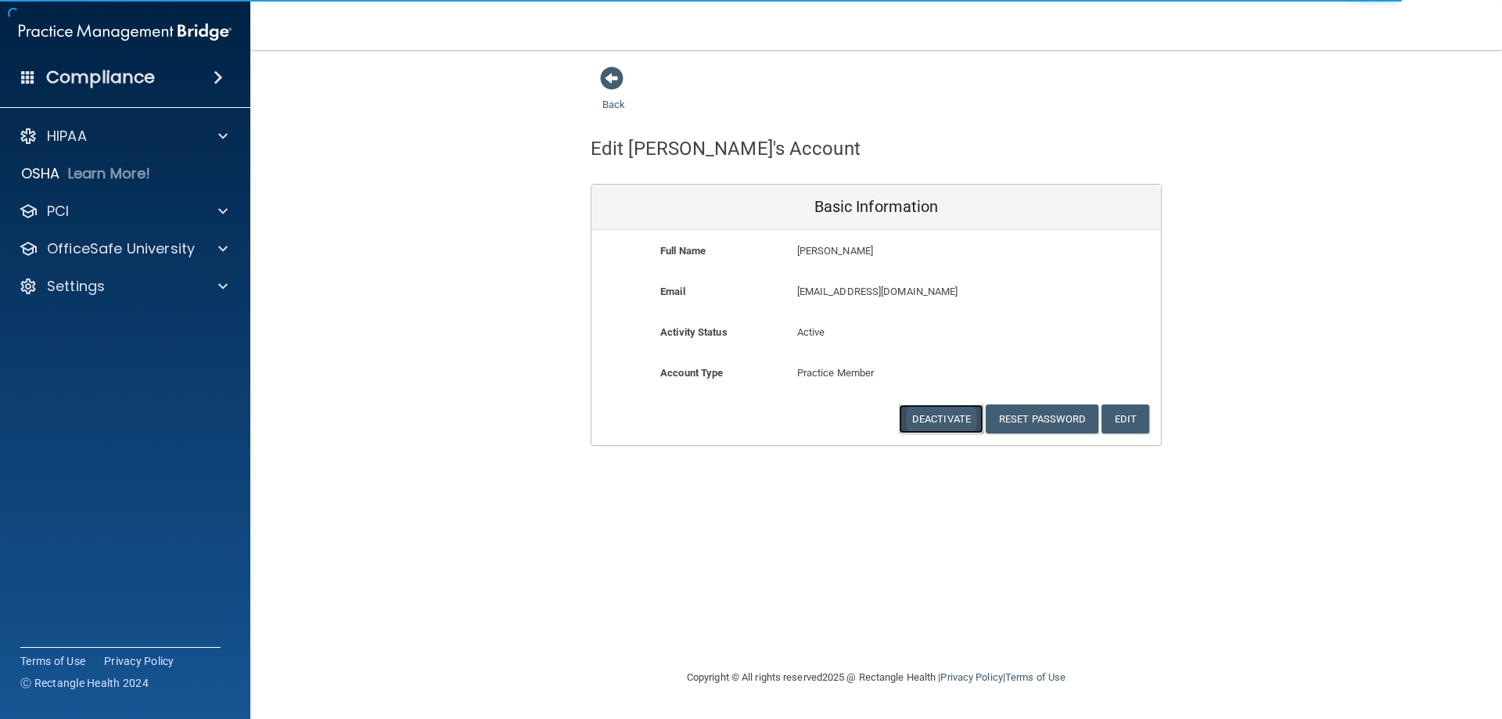
click at [950, 415] on button "Deactivate" at bounding box center [941, 418] width 84 height 29
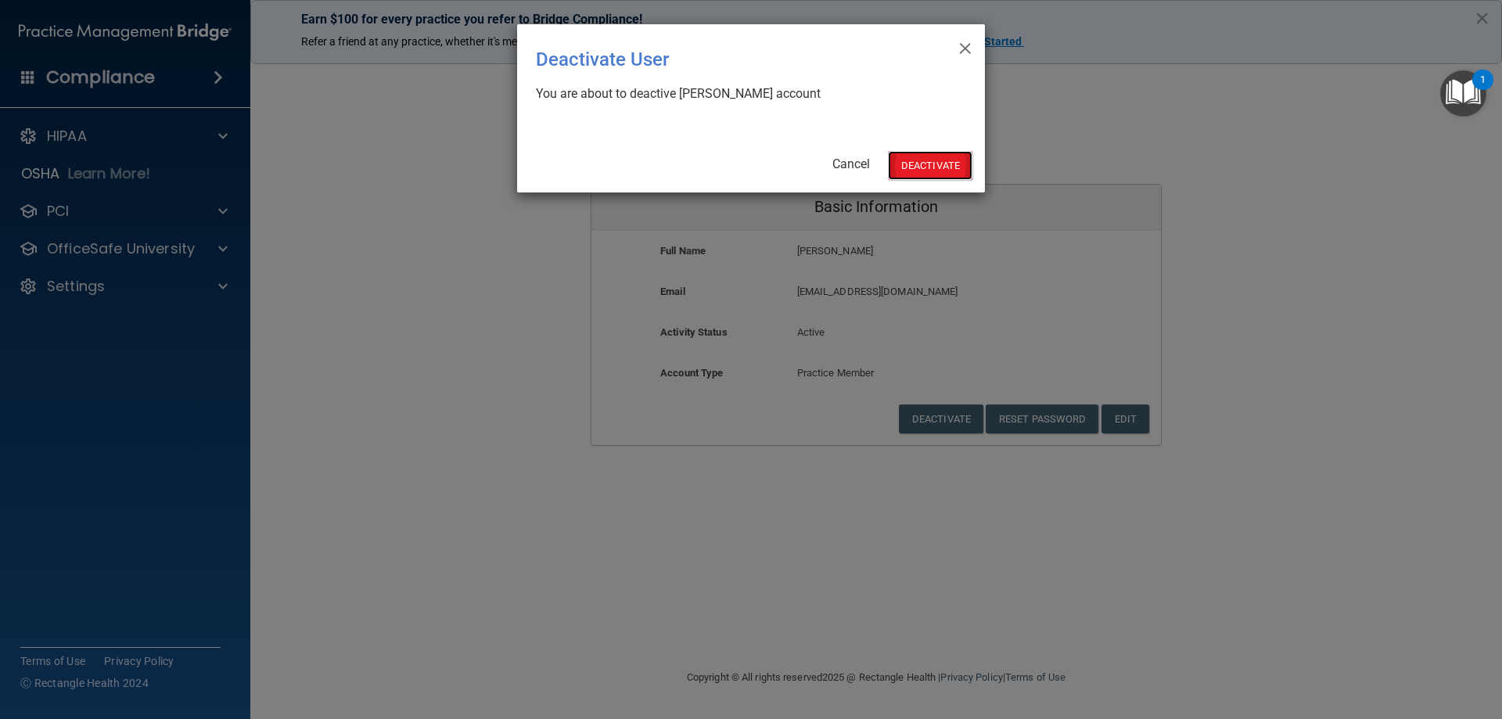
click at [925, 165] on button "Deactivate" at bounding box center [930, 165] width 84 height 29
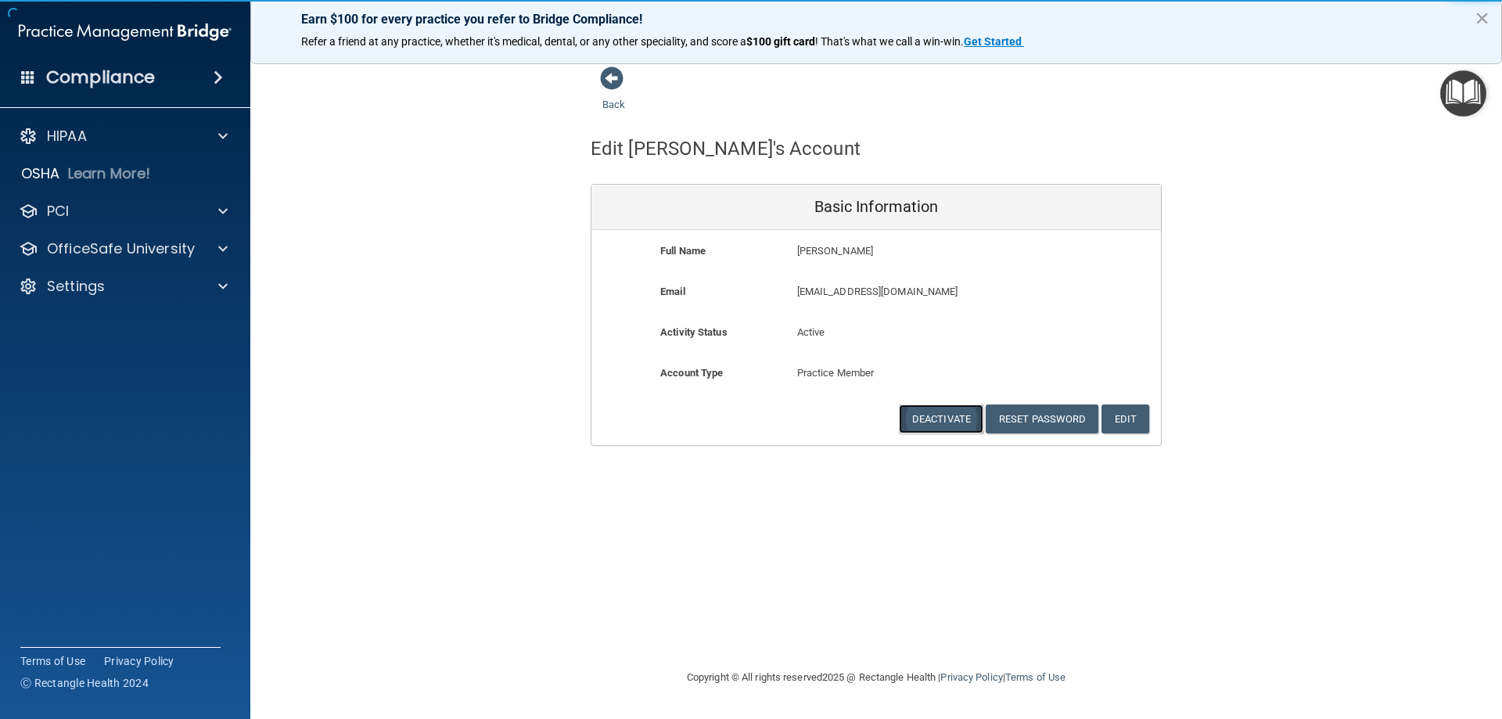
click at [950, 423] on button "Deactivate" at bounding box center [941, 418] width 84 height 29
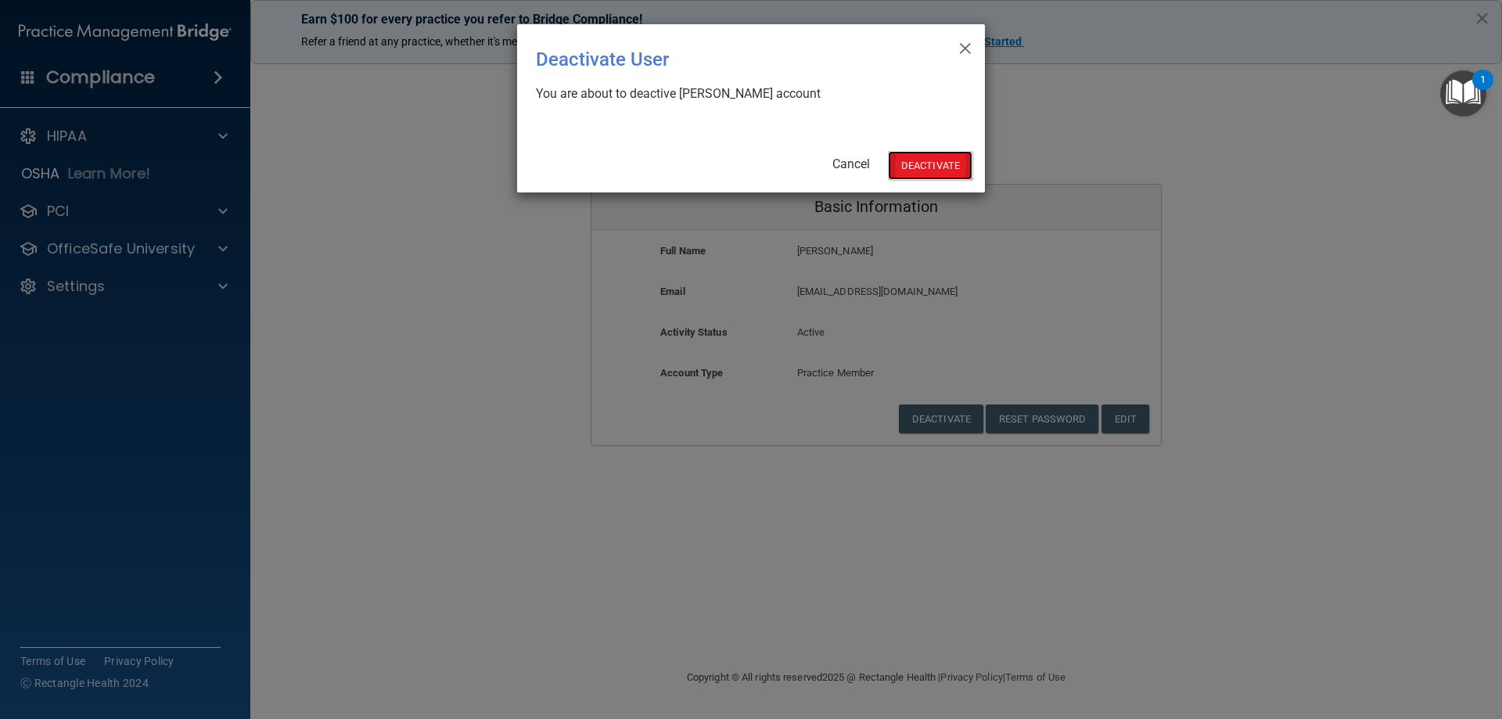
click at [927, 173] on button "Deactivate" at bounding box center [930, 165] width 84 height 29
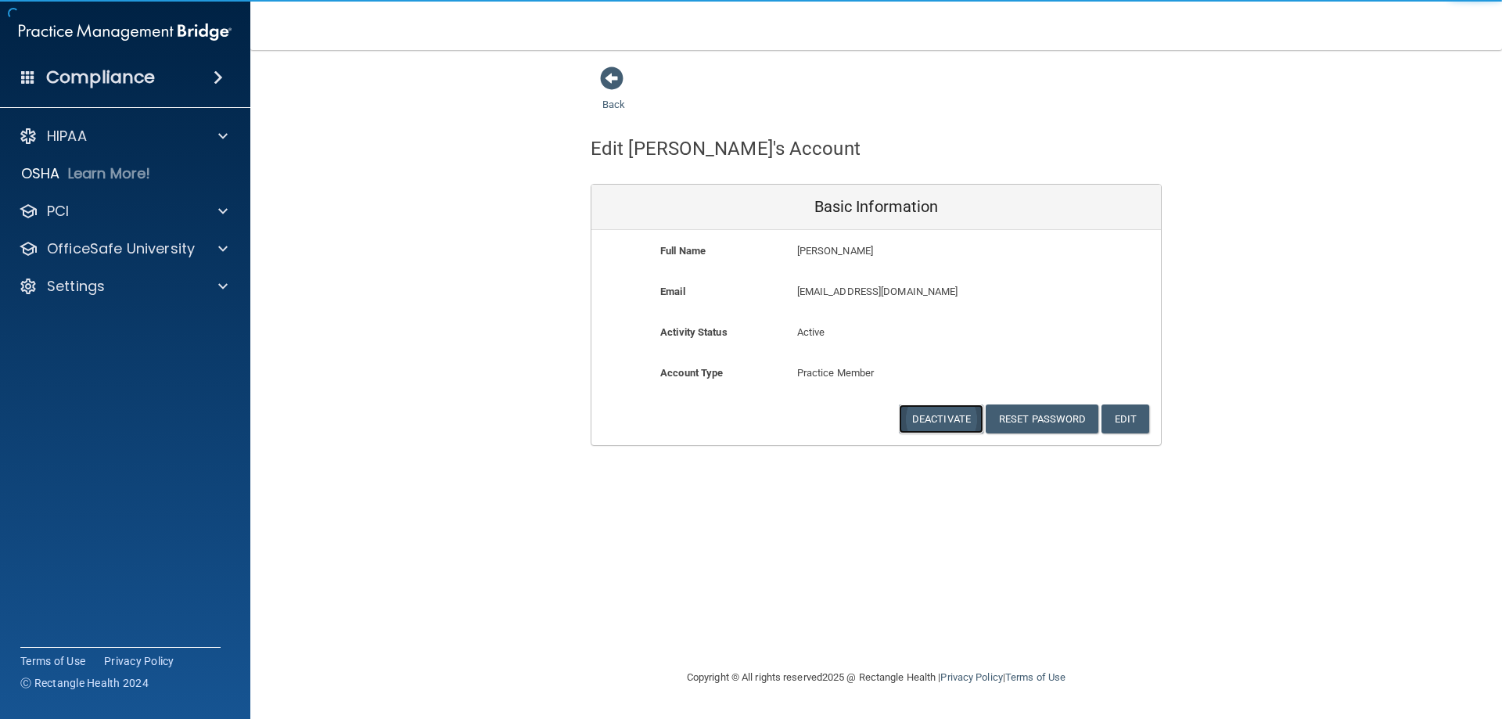
click at [941, 424] on button "Deactivate" at bounding box center [941, 418] width 84 height 29
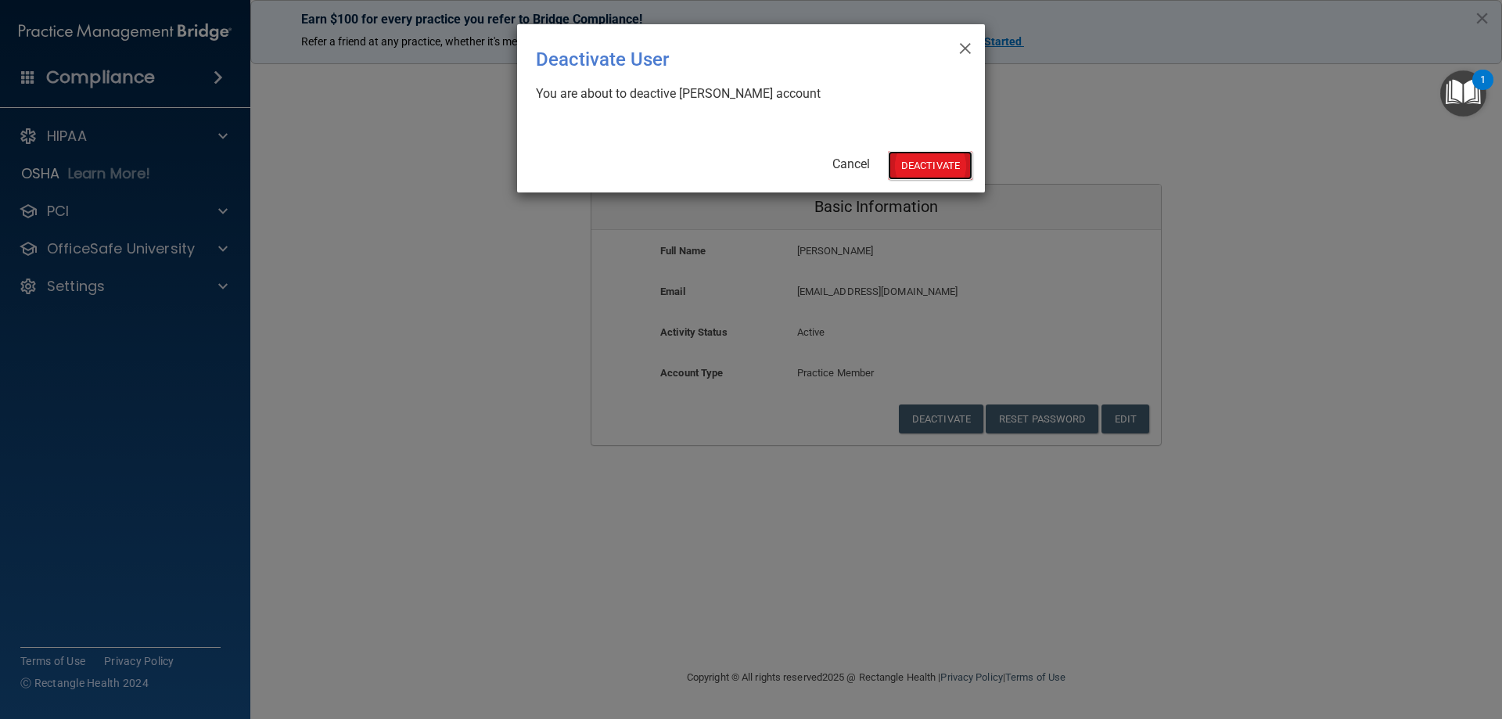
click at [931, 167] on button "Deactivate" at bounding box center [930, 165] width 84 height 29
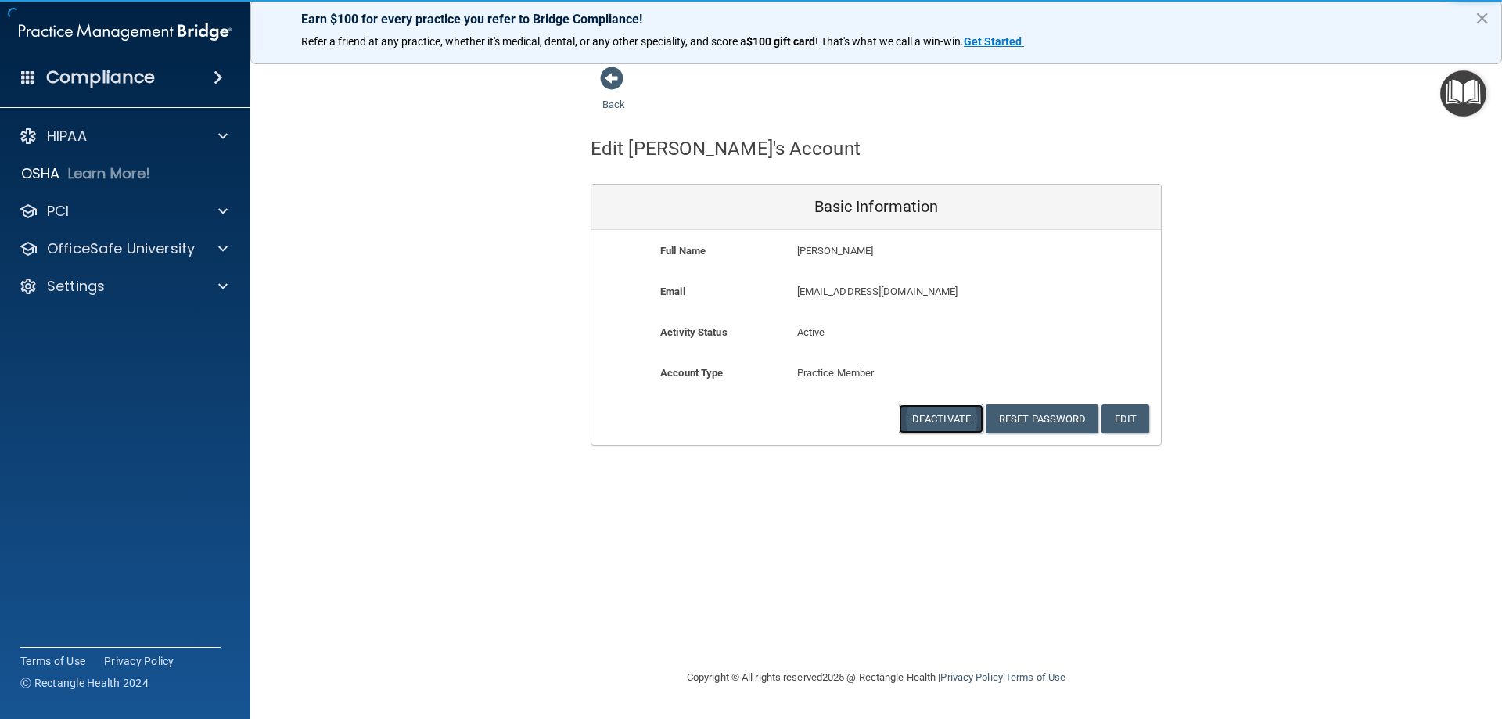
click at [949, 421] on button "Deactivate" at bounding box center [941, 418] width 84 height 29
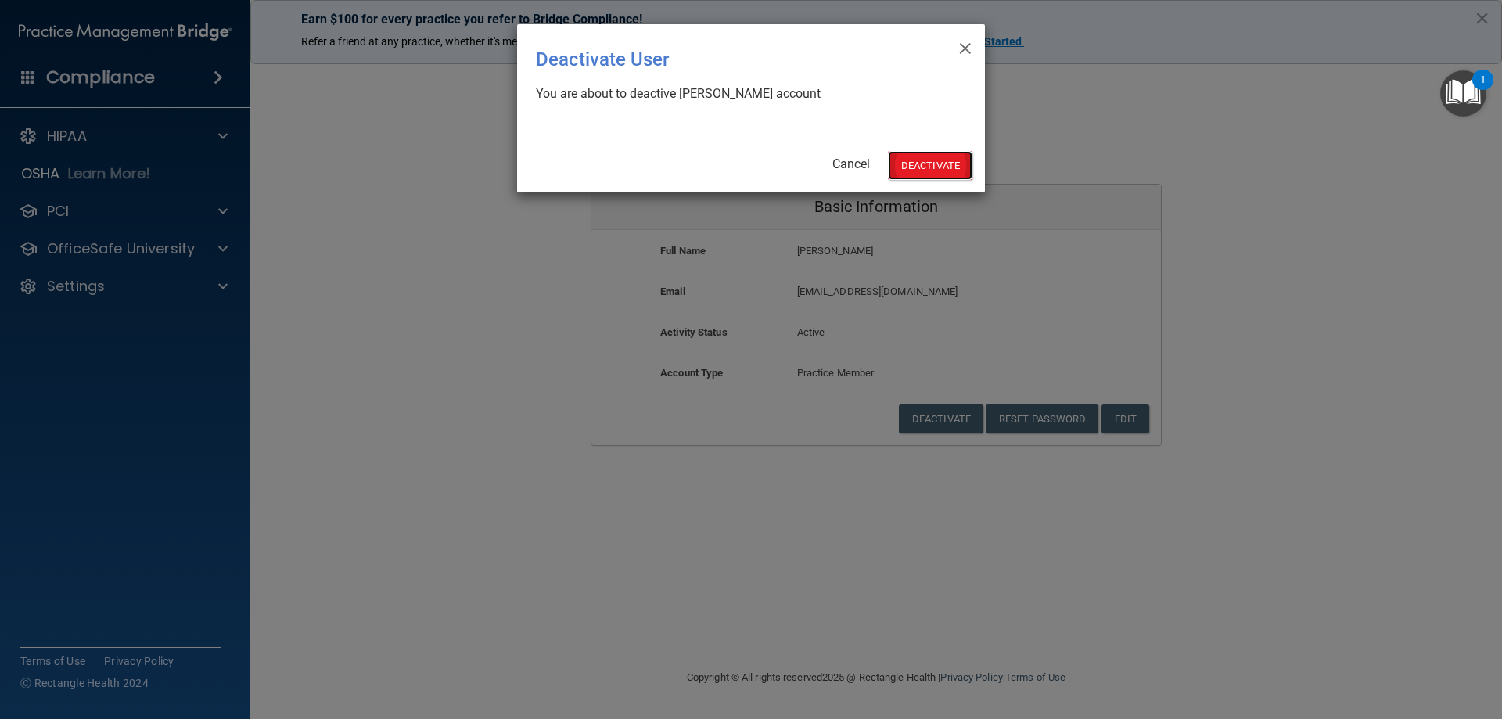
click at [949, 160] on button "Deactivate" at bounding box center [930, 165] width 84 height 29
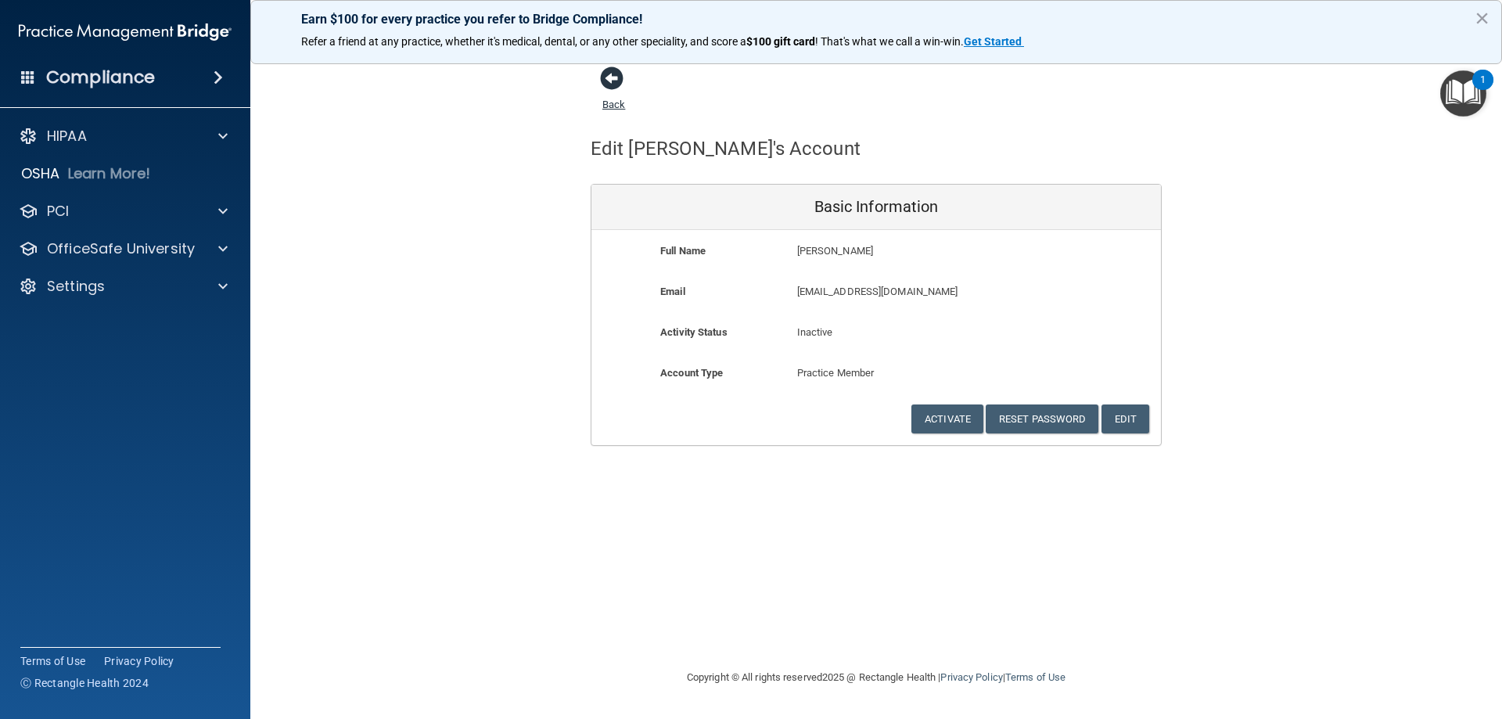
click at [606, 86] on span at bounding box center [611, 77] width 23 height 23
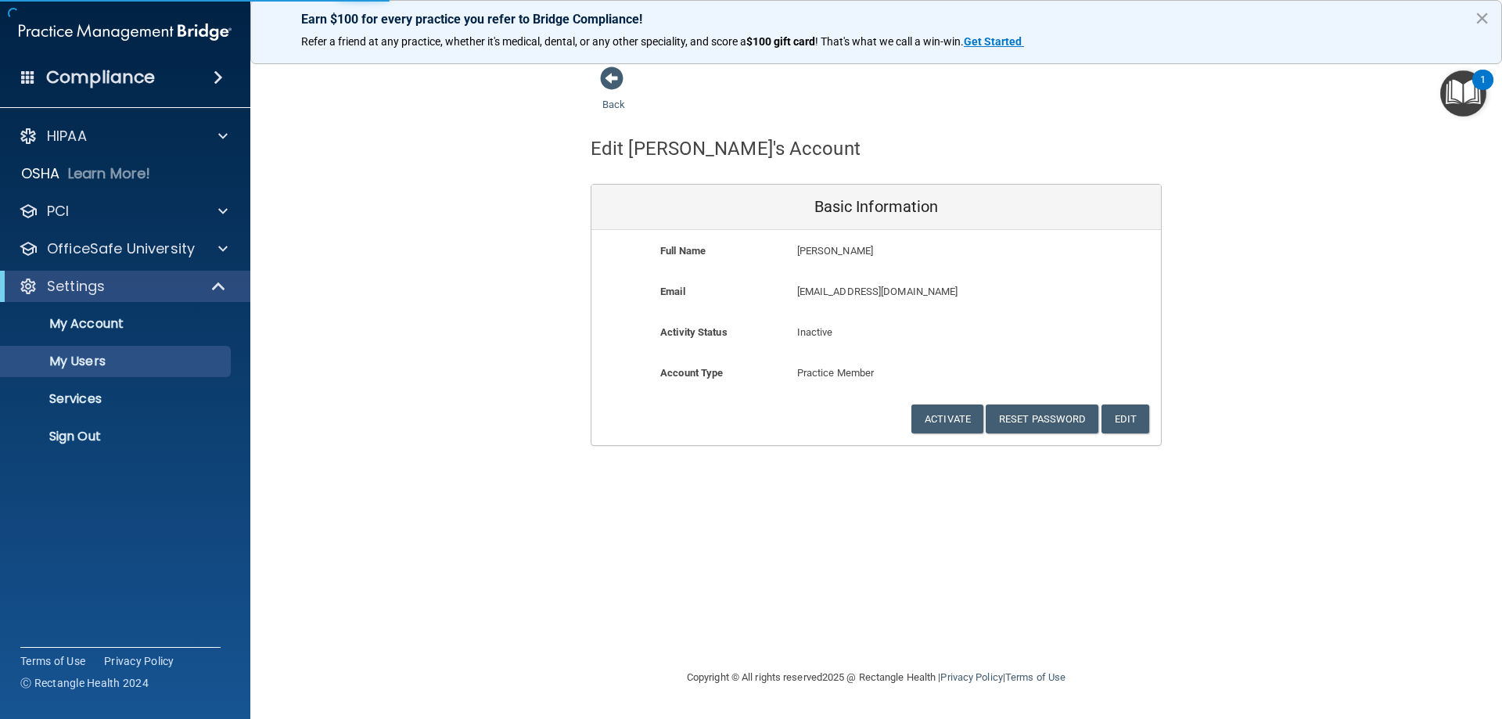
select select "20"
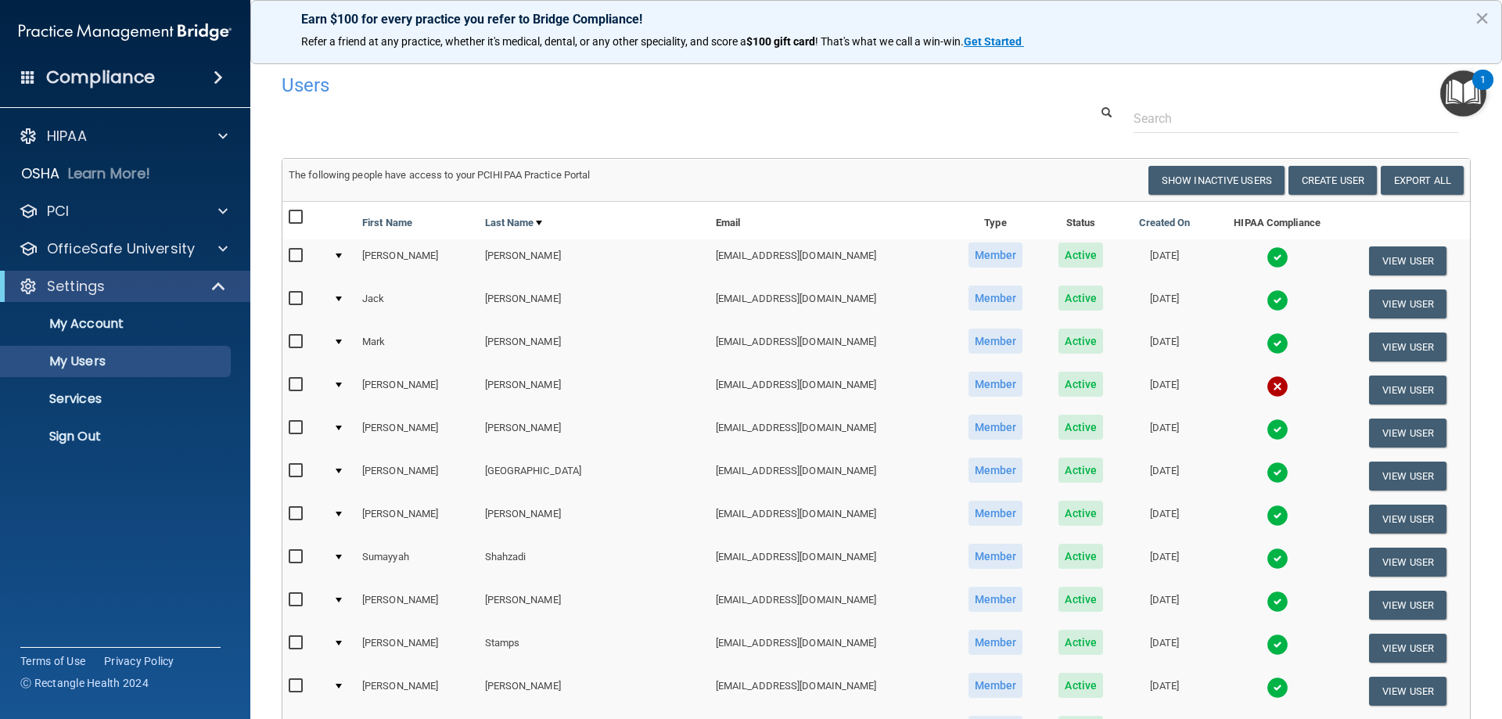
scroll to position [352, 0]
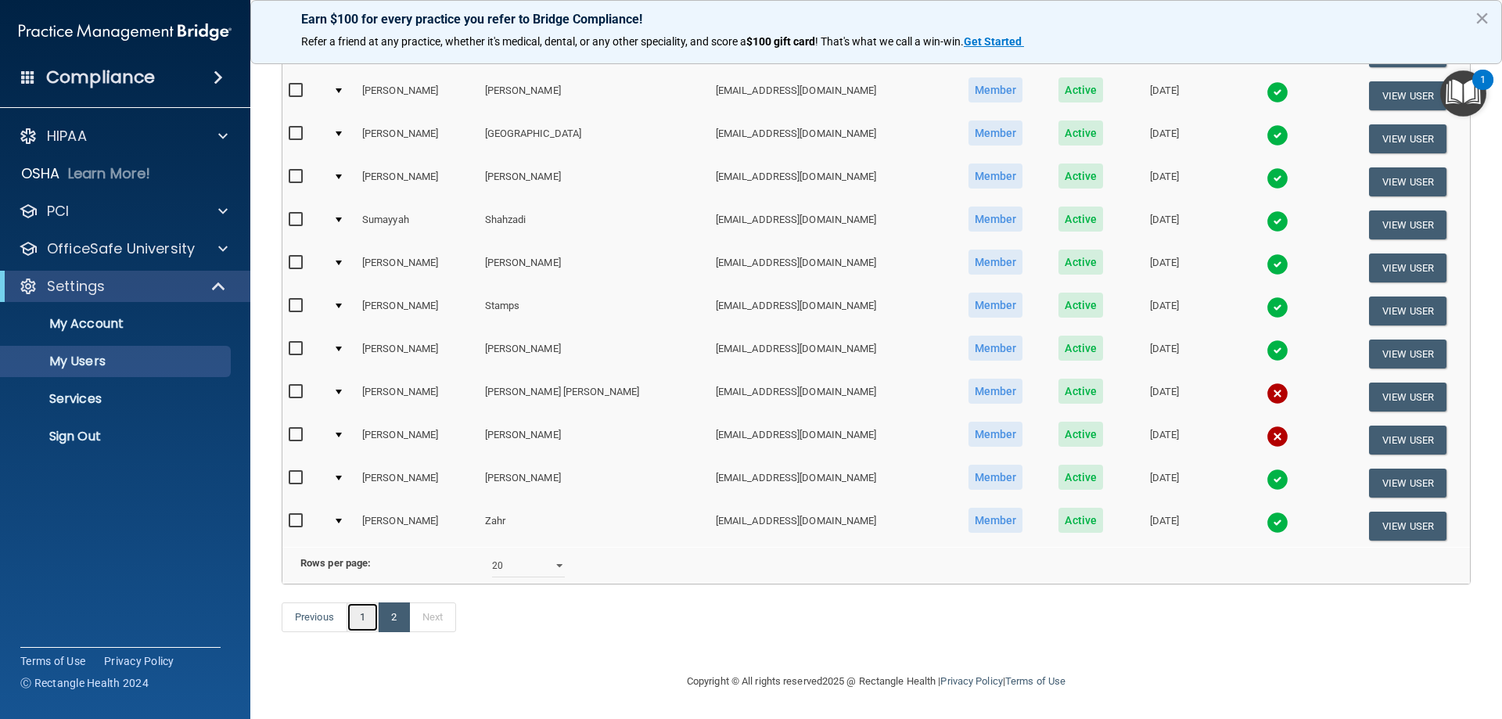
click at [358, 625] on link "1" at bounding box center [362, 617] width 32 height 30
select select "20"
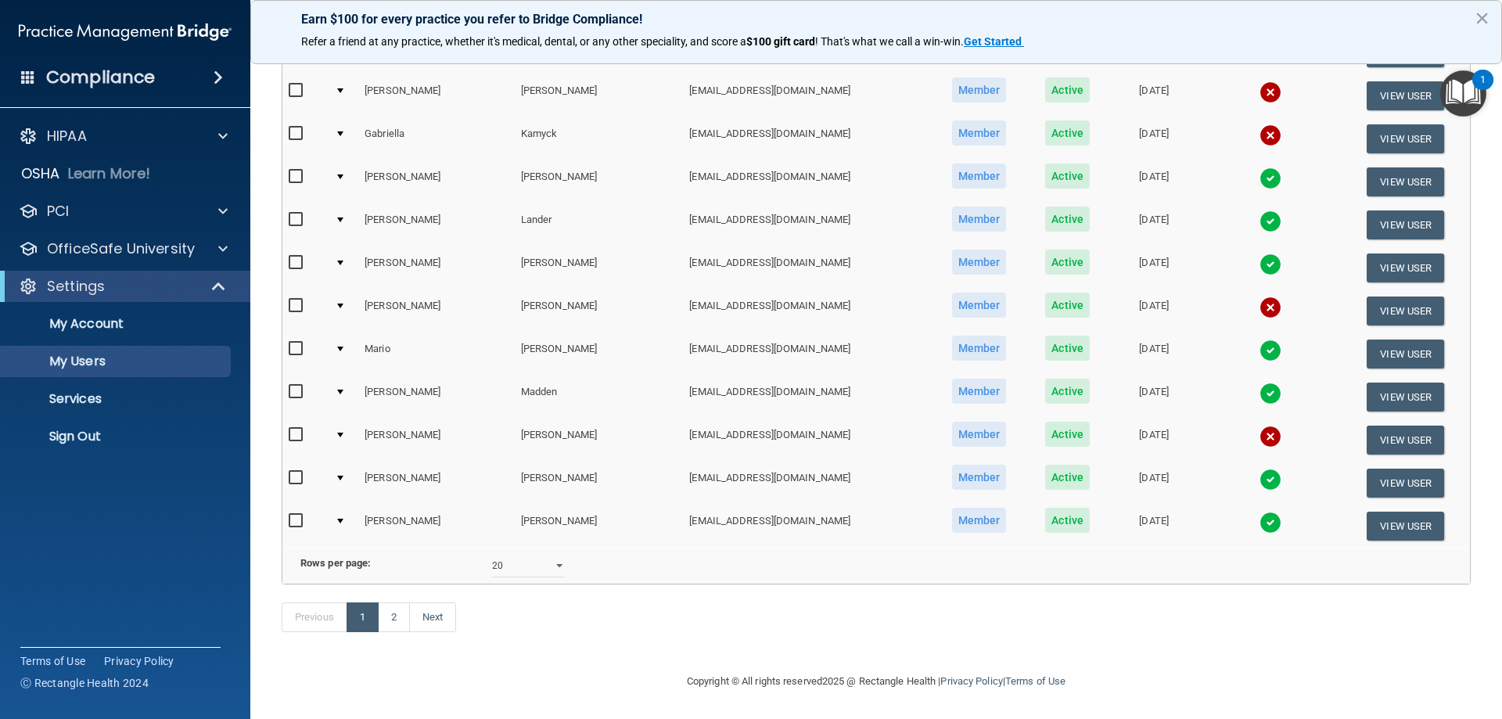
scroll to position [578, 0]
click at [400, 614] on link "2" at bounding box center [394, 617] width 32 height 30
select select "20"
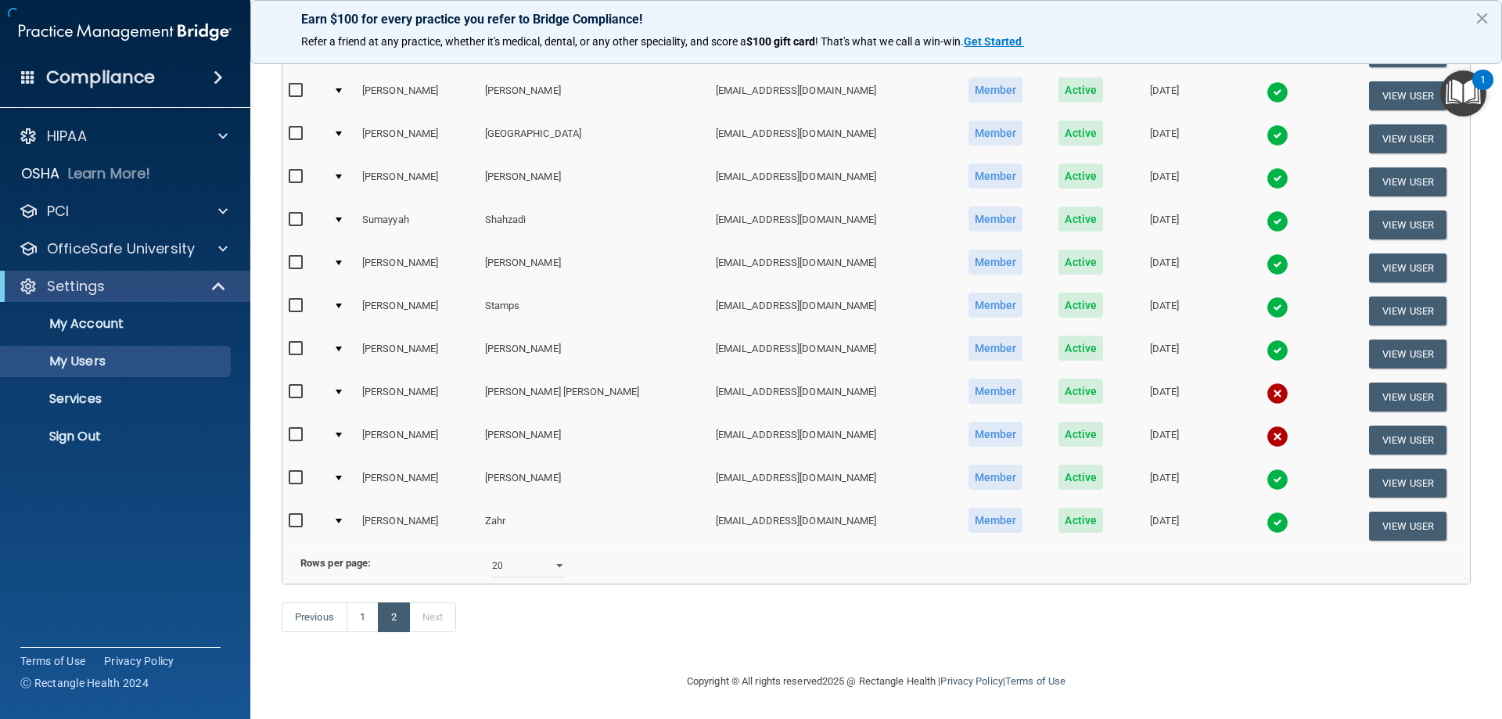
scroll to position [363, 0]
click at [1389, 382] on button "View User" at bounding box center [1407, 396] width 77 height 29
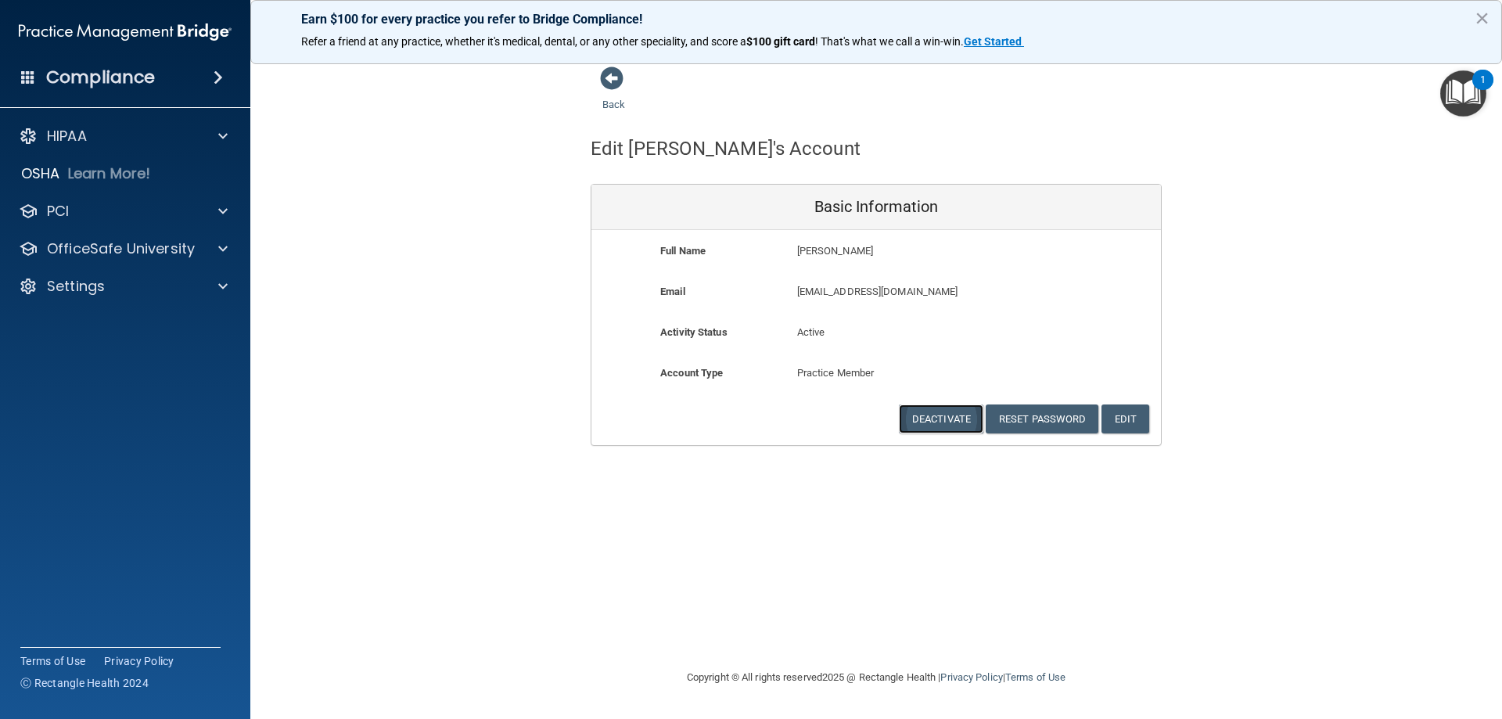
click at [953, 415] on button "Deactivate" at bounding box center [941, 418] width 84 height 29
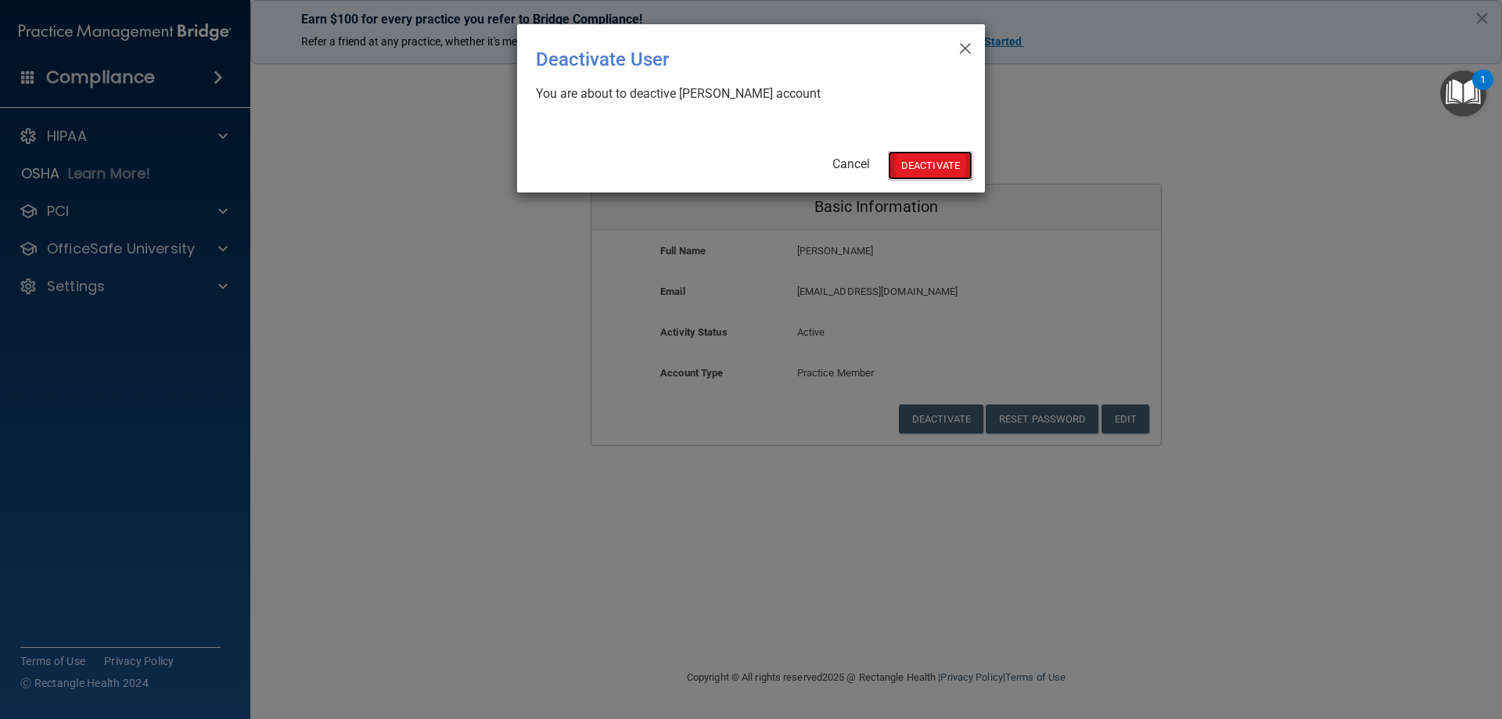
click at [933, 162] on button "Deactivate" at bounding box center [930, 165] width 84 height 29
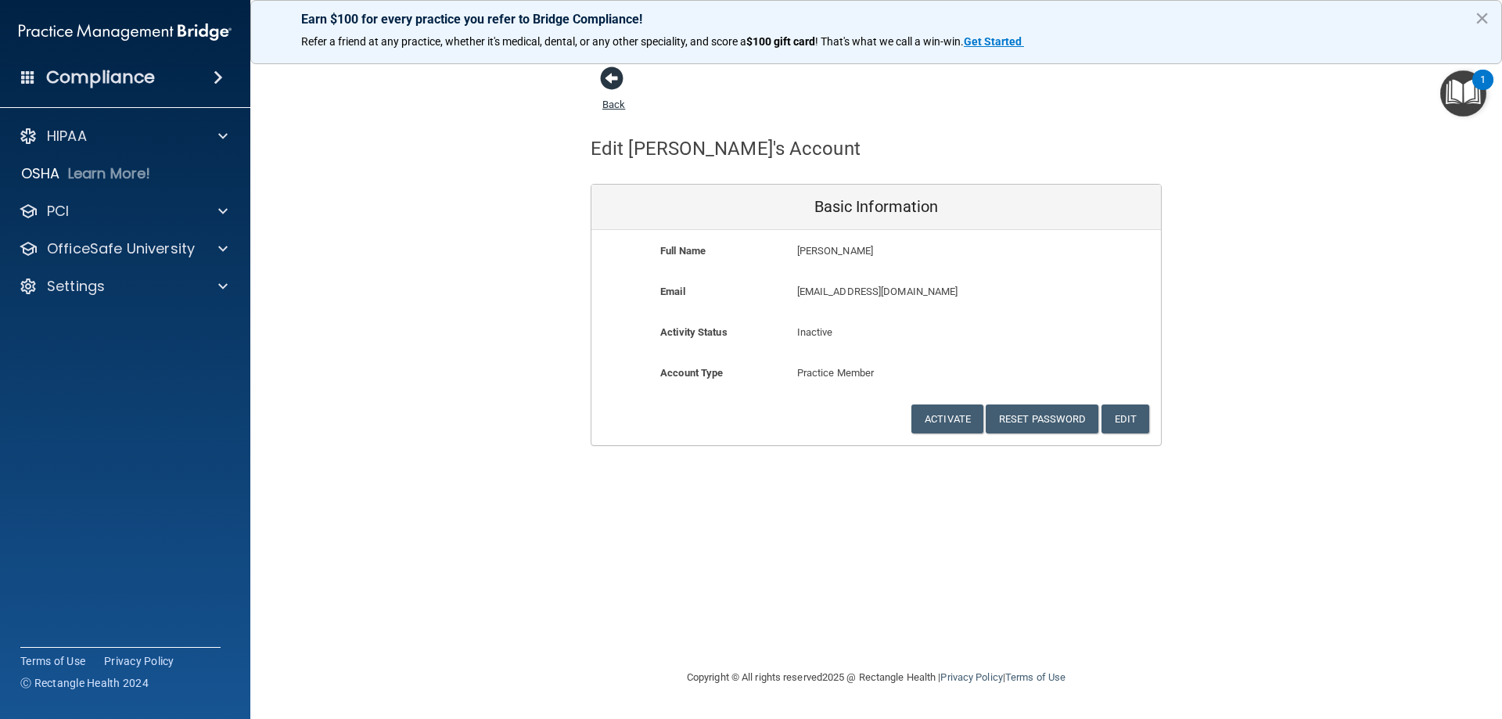
click at [615, 81] on span at bounding box center [611, 77] width 23 height 23
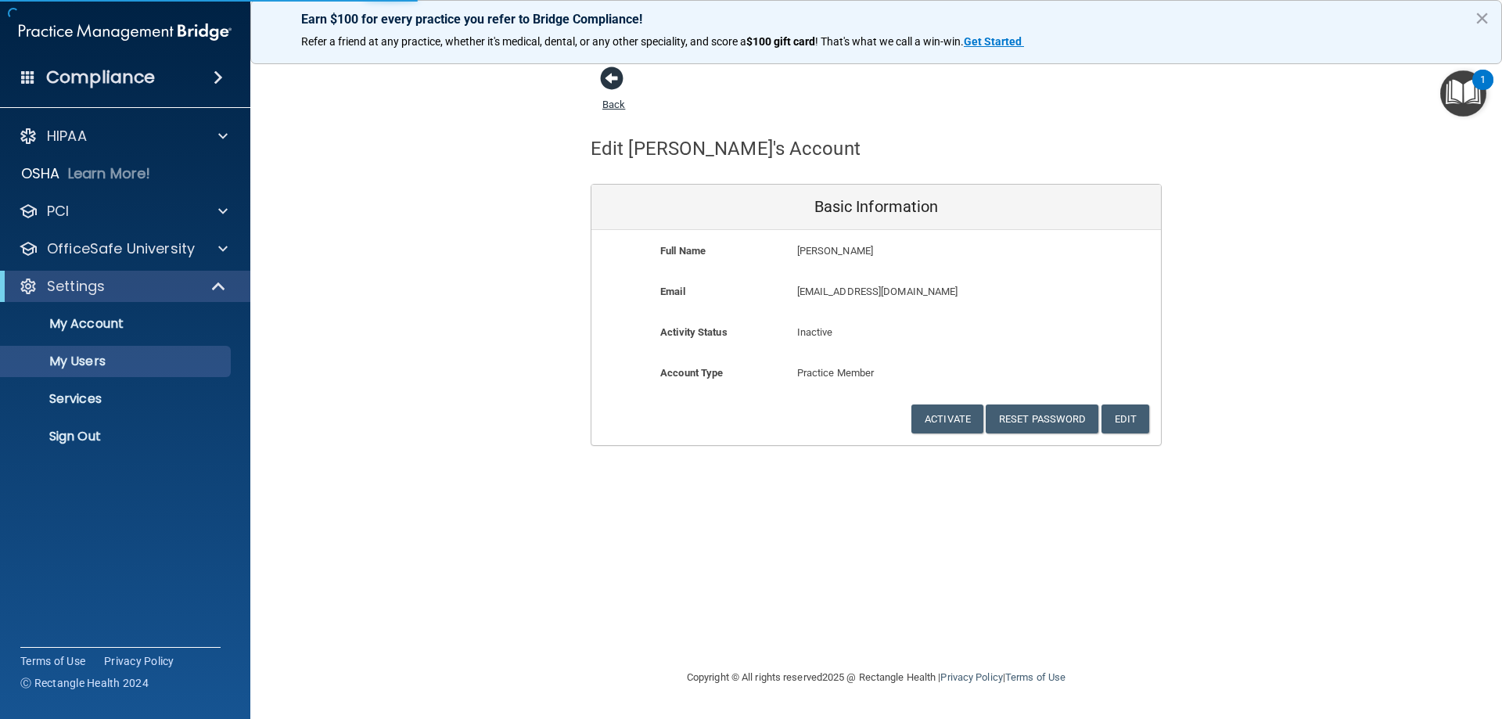
select select "20"
